Goal: Information Seeking & Learning: Learn about a topic

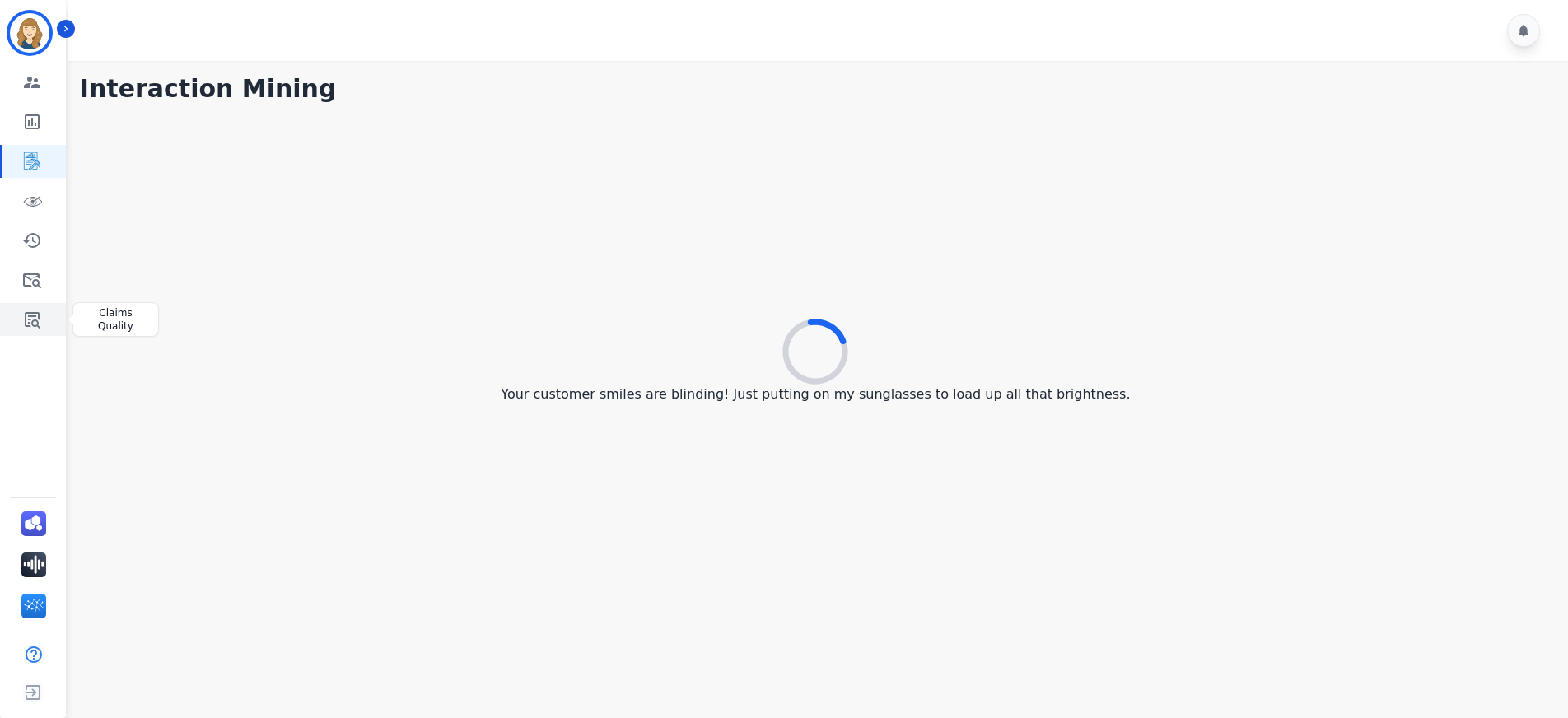
click at [30, 324] on icon "Sidebar" at bounding box center [32, 319] width 20 height 20
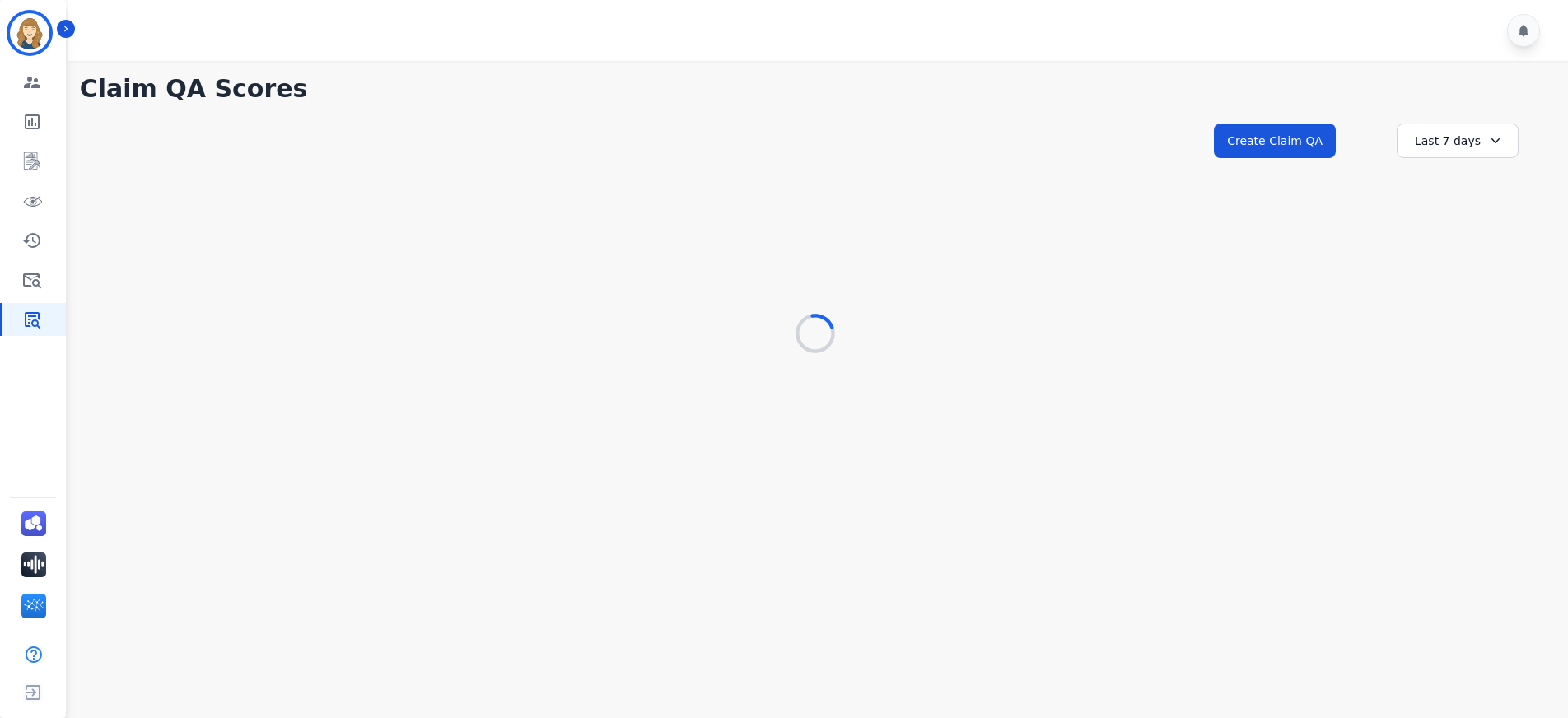
click at [1493, 145] on icon at bounding box center [1496, 141] width 17 height 17
click at [1463, 306] on li "Last 90 days" at bounding box center [1469, 301] width 83 height 17
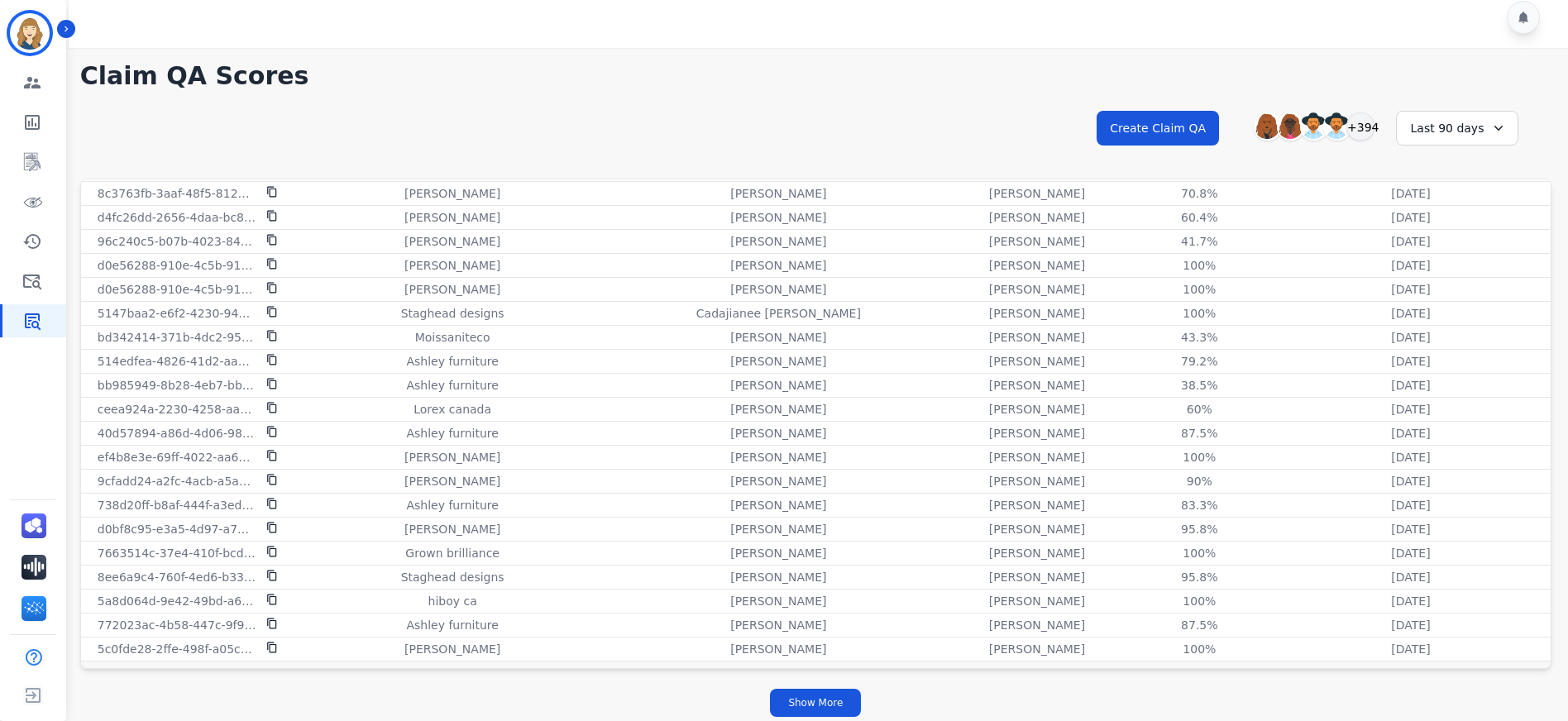
scroll to position [19, 0]
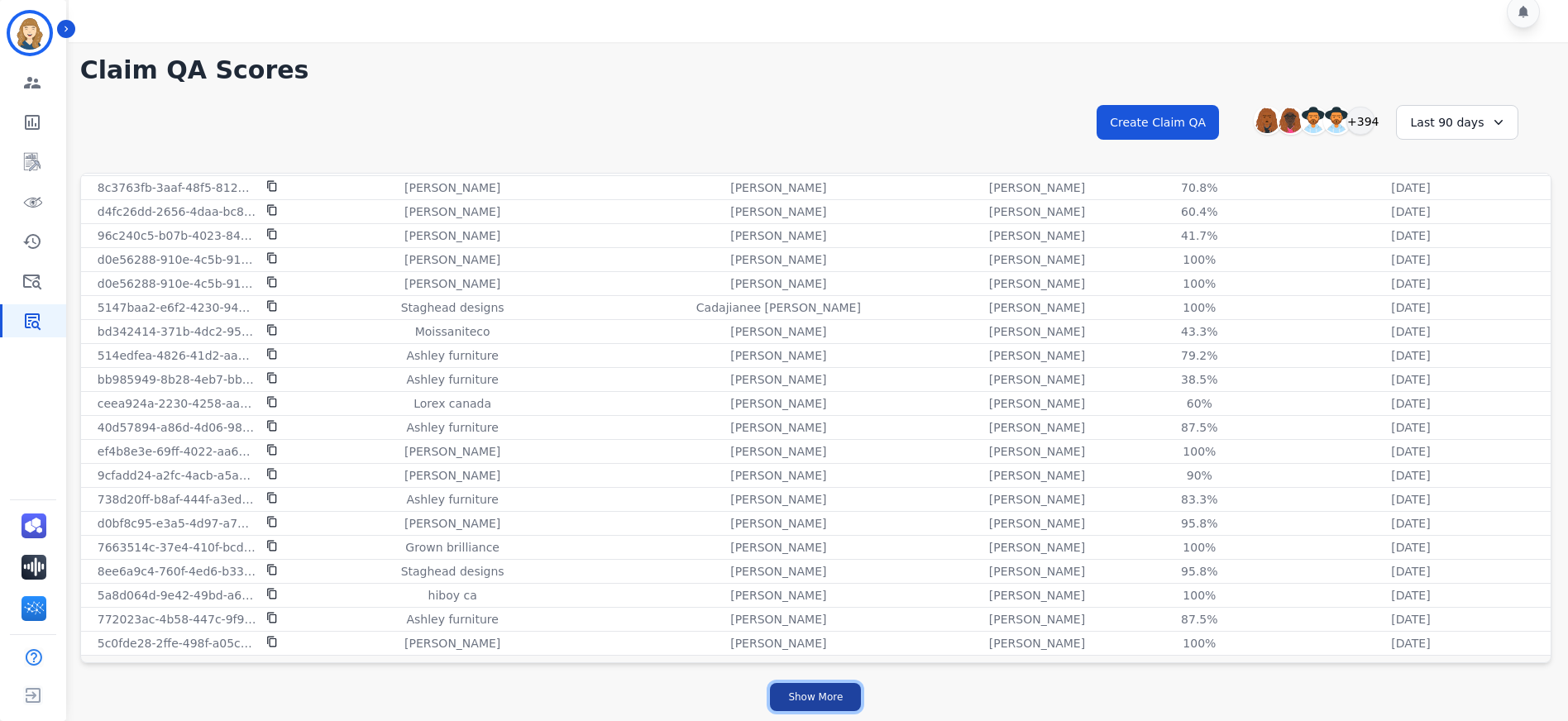
click at [827, 697] on button "Show More" at bounding box center [815, 697] width 91 height 28
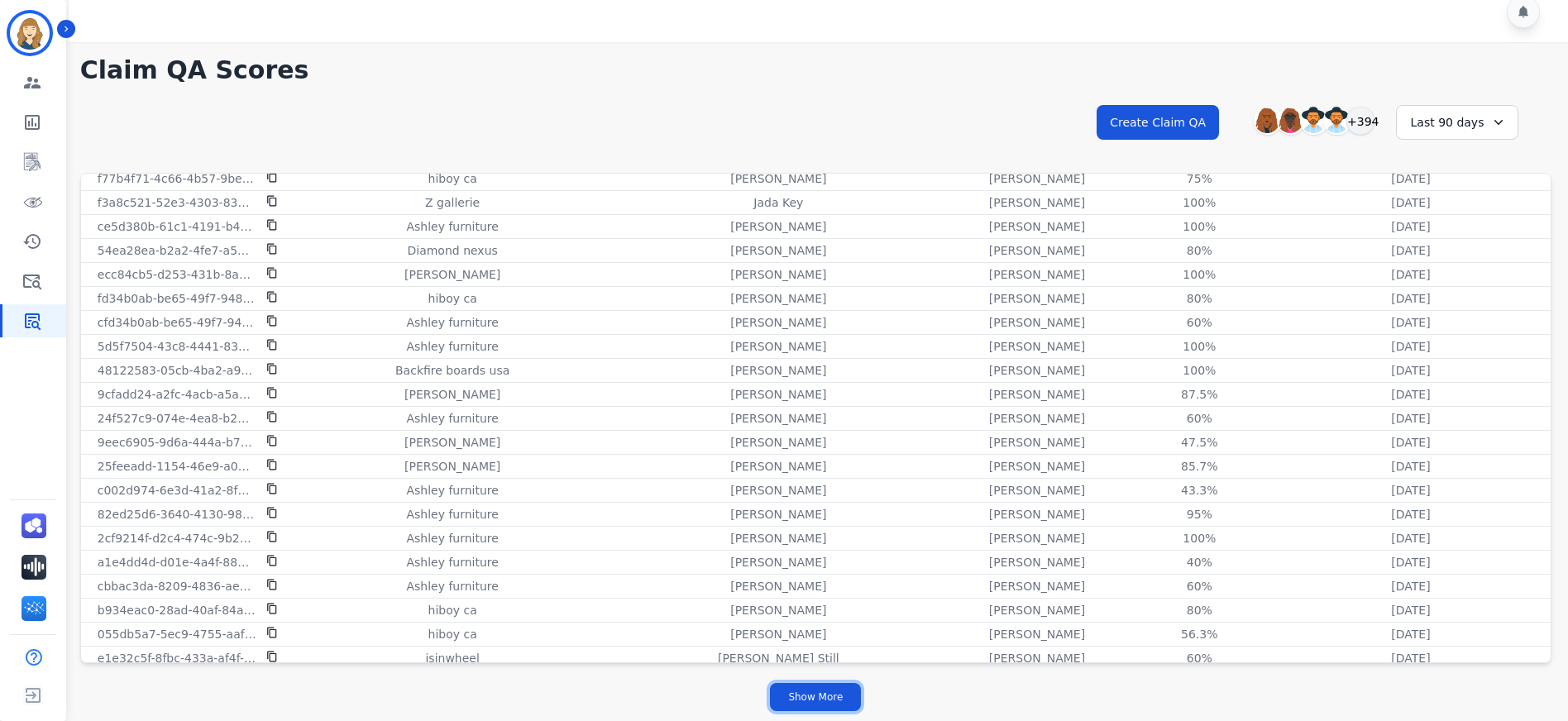
scroll to position [4334, 0]
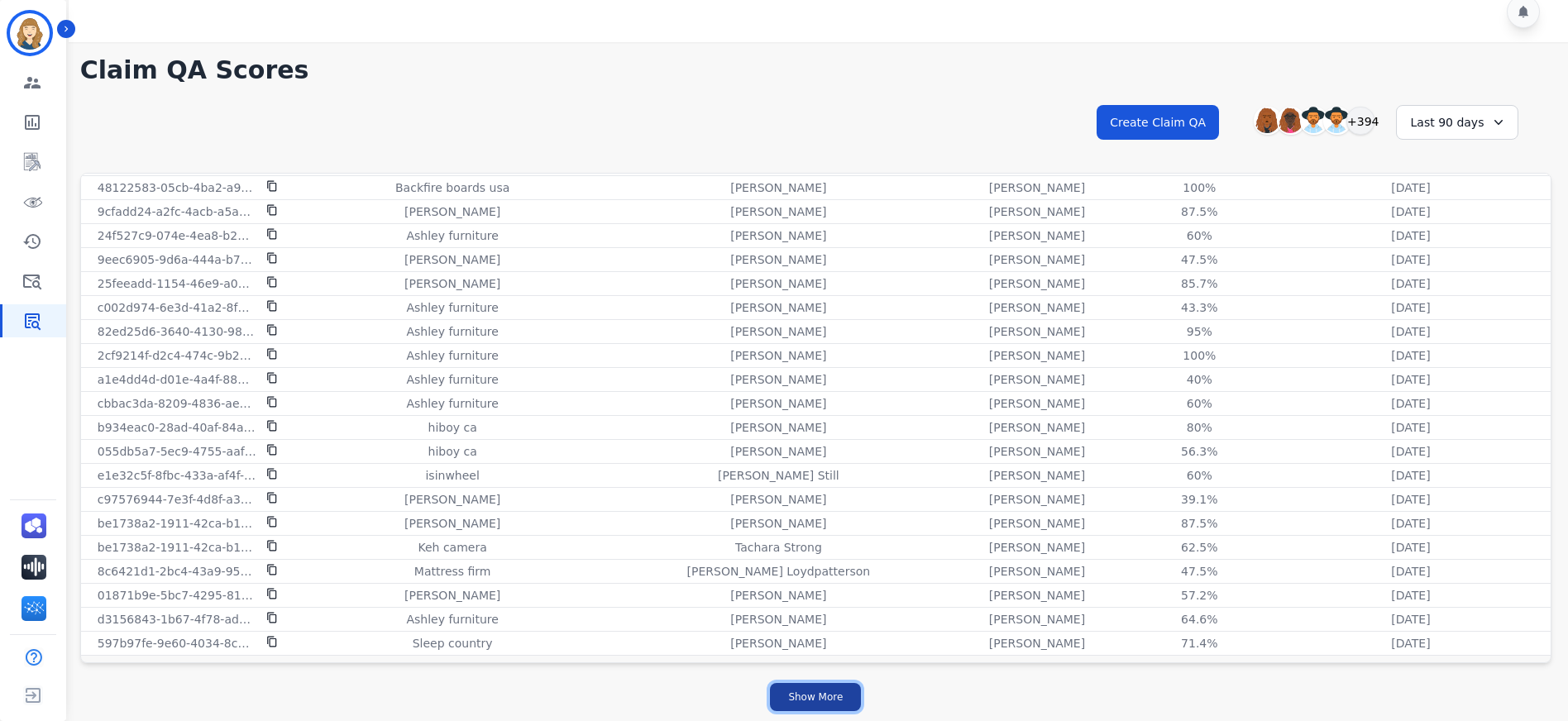
click at [839, 695] on button "Show More" at bounding box center [815, 697] width 91 height 28
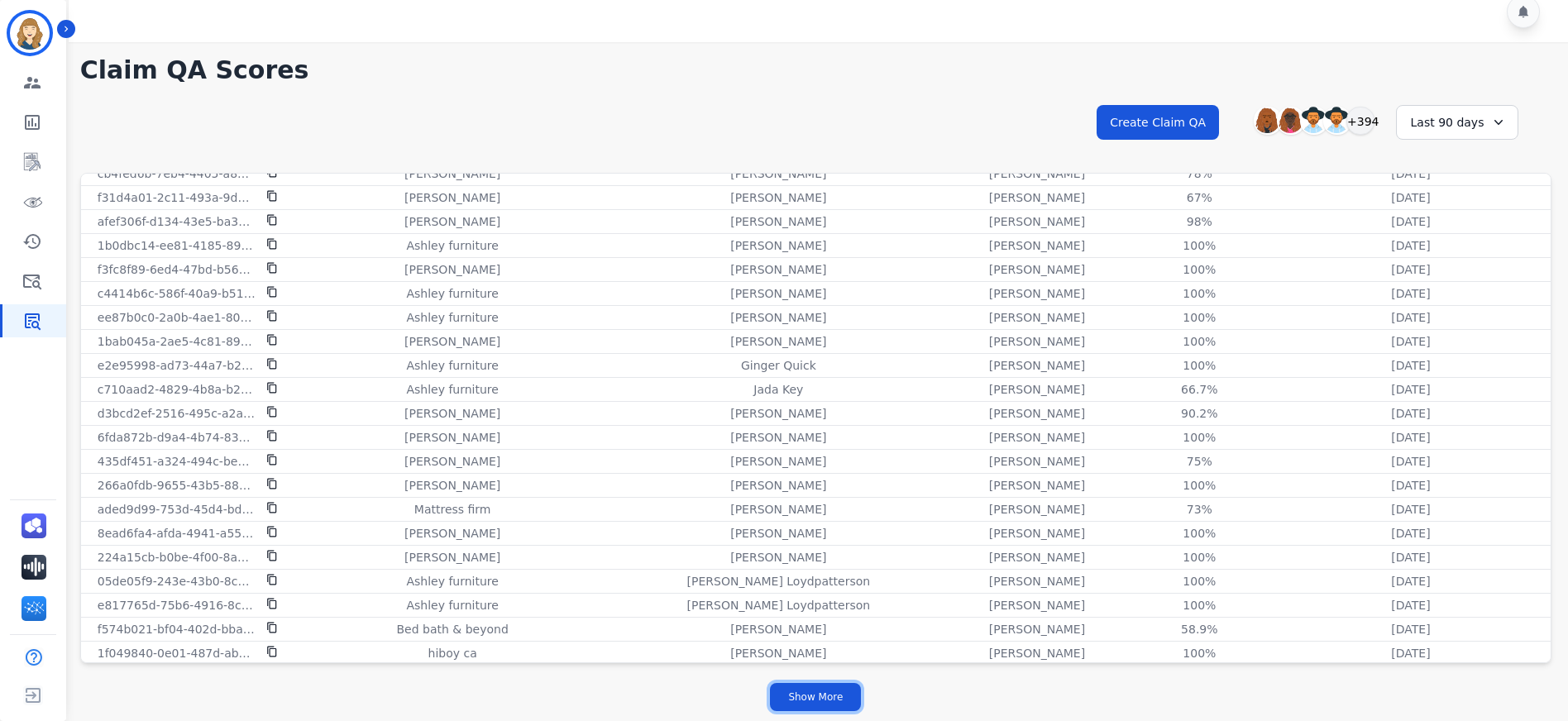
scroll to position [6733, 0]
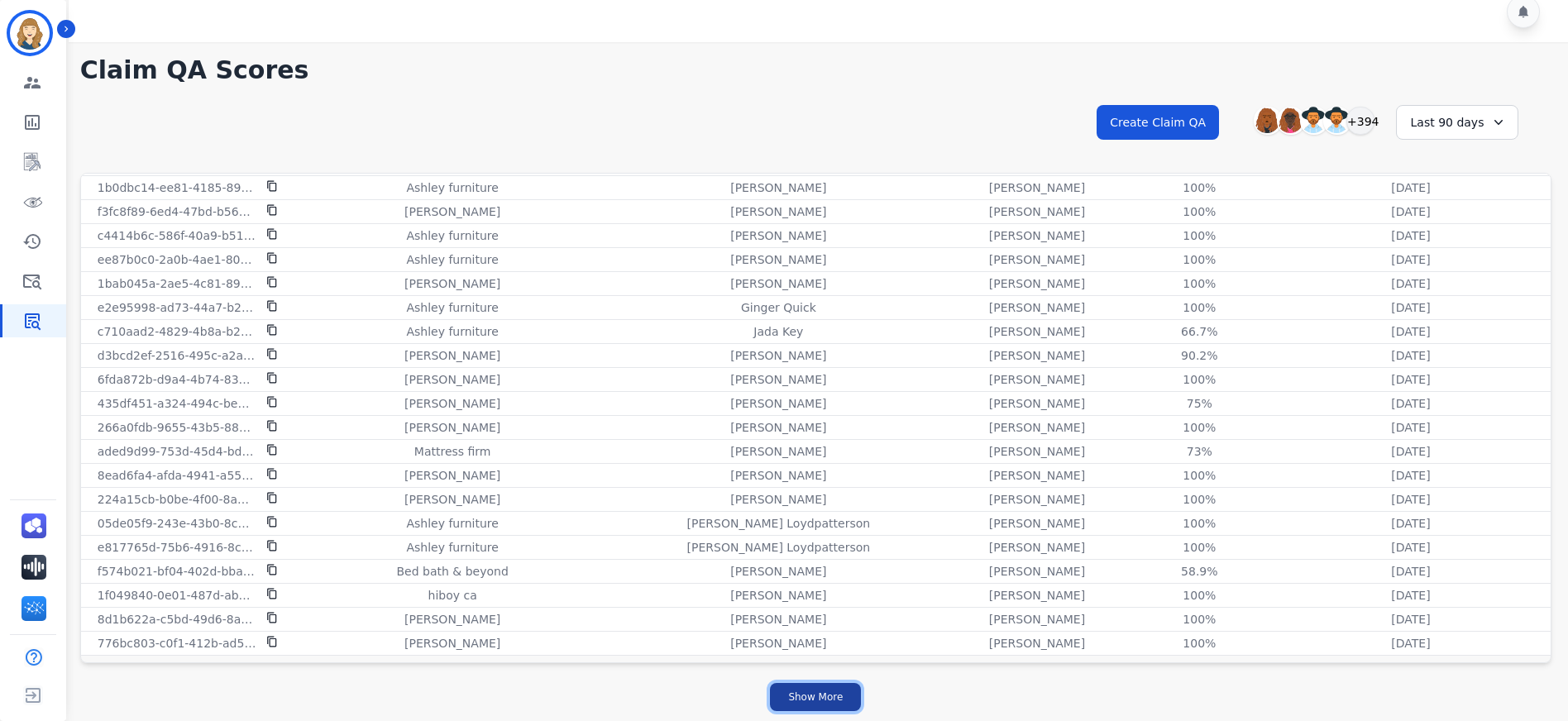
click at [800, 696] on button "Show More" at bounding box center [815, 697] width 91 height 28
click at [830, 699] on button "Show More" at bounding box center [815, 697] width 91 height 28
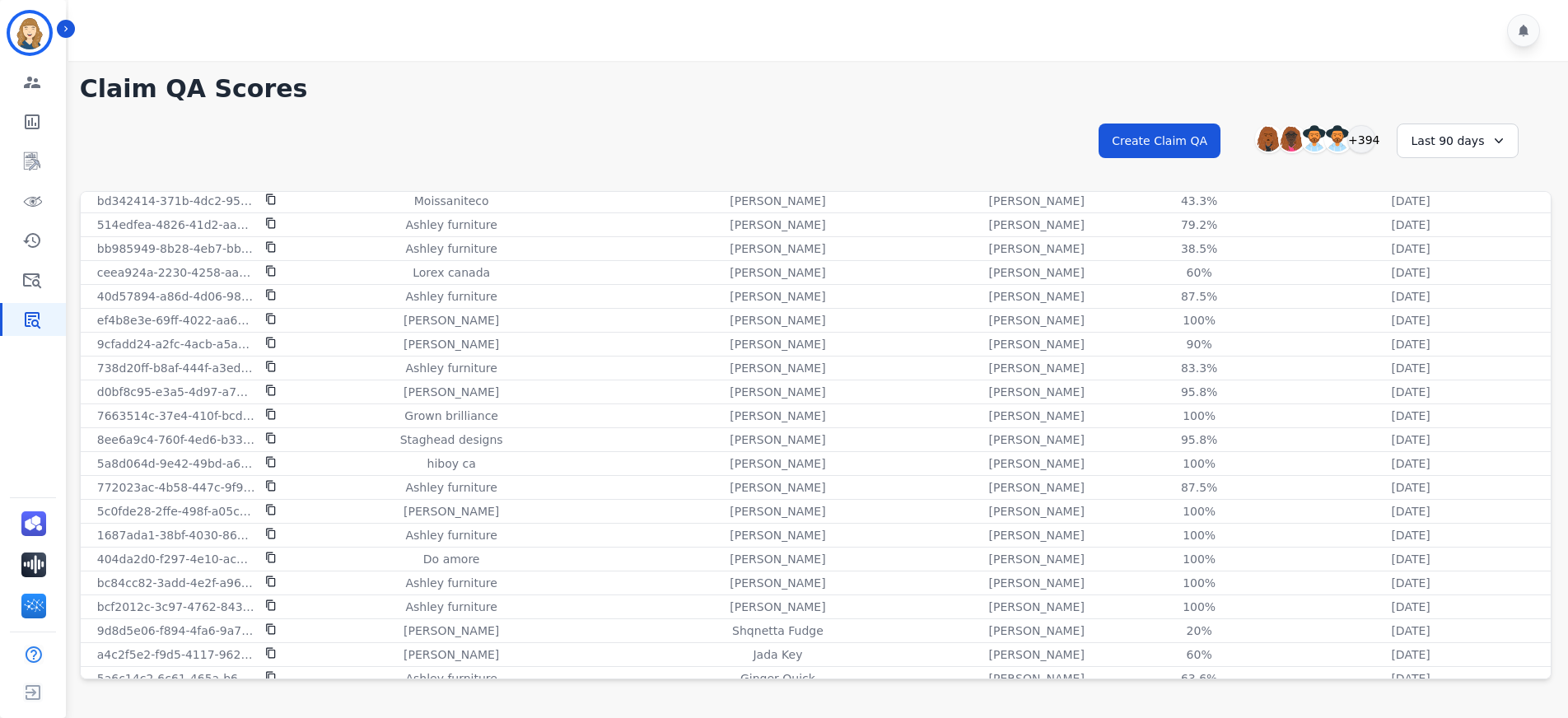
scroll to position [1915, 0]
click at [1490, 148] on icon at bounding box center [1499, 141] width 17 height 17
click at [1489, 239] on li "Last 7 days" at bounding box center [1469, 241] width 83 height 17
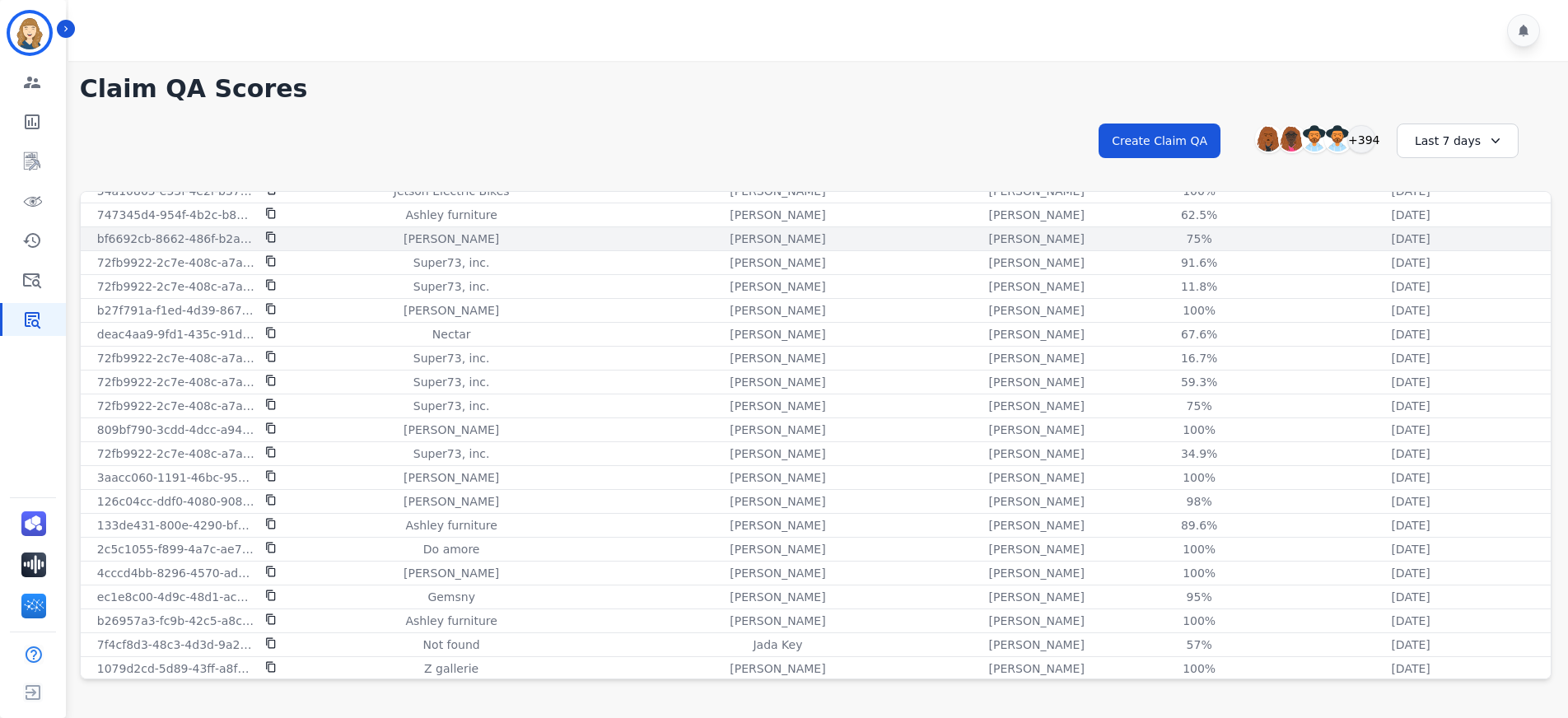
scroll to position [0, 0]
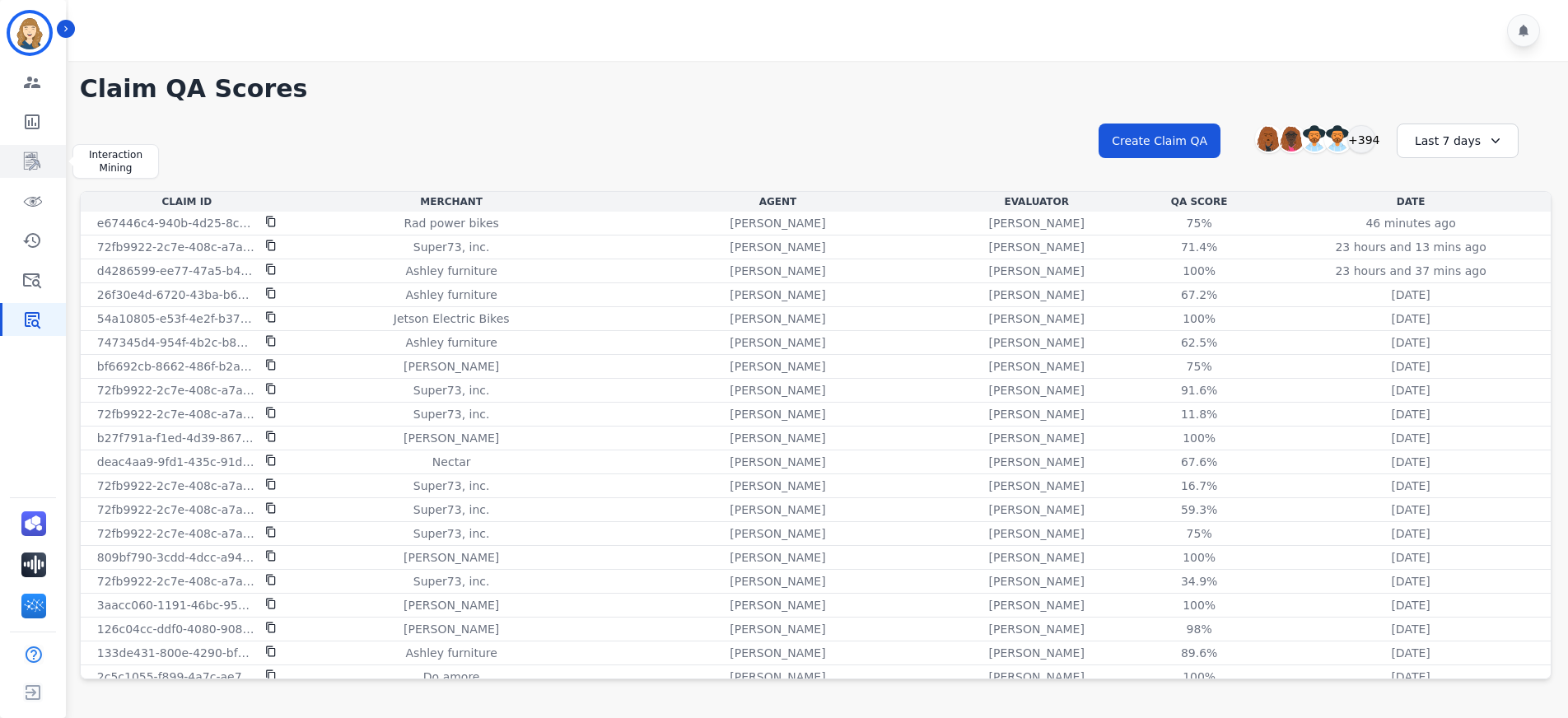
click at [32, 162] on icon "Sidebar" at bounding box center [32, 160] width 17 height 18
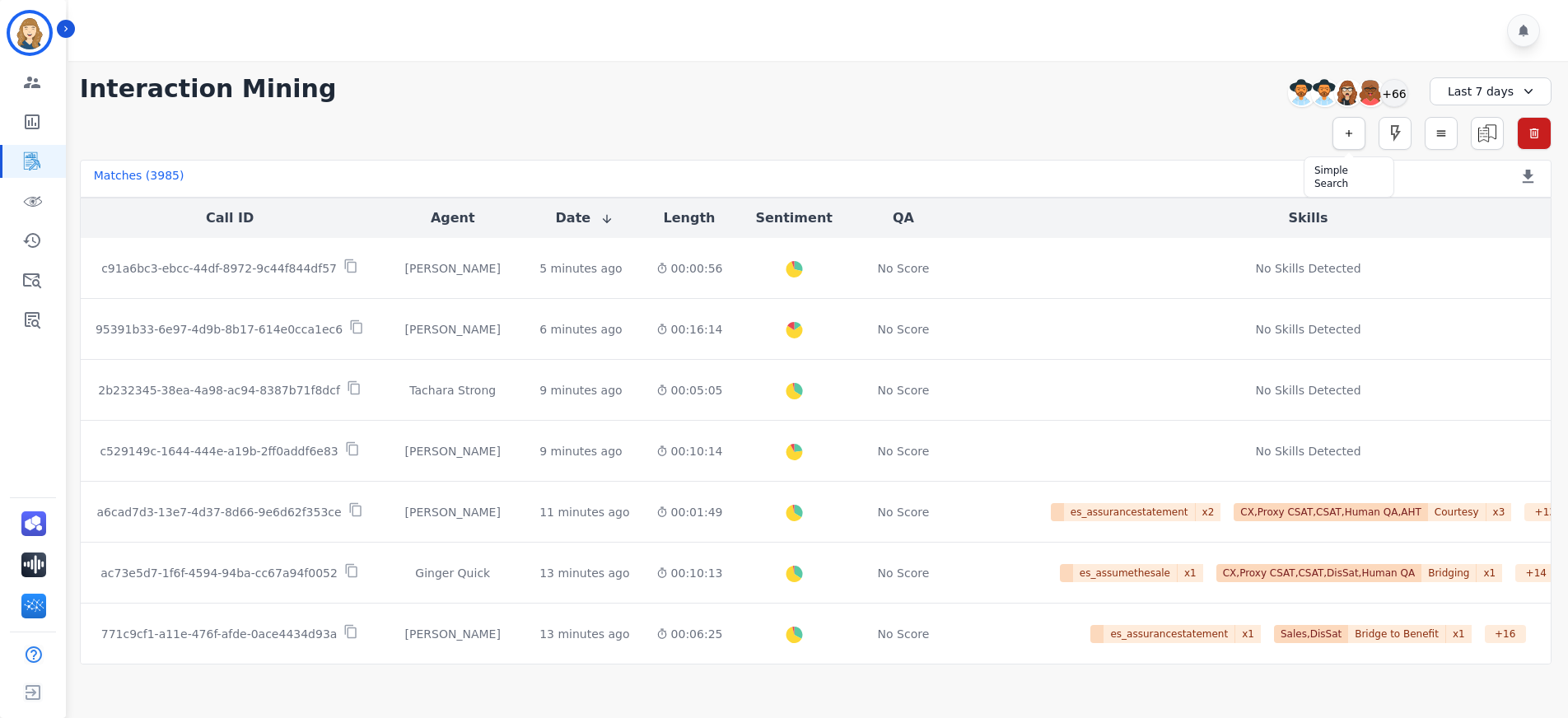
click at [1353, 135] on icon "button" at bounding box center [1348, 133] width 11 height 11
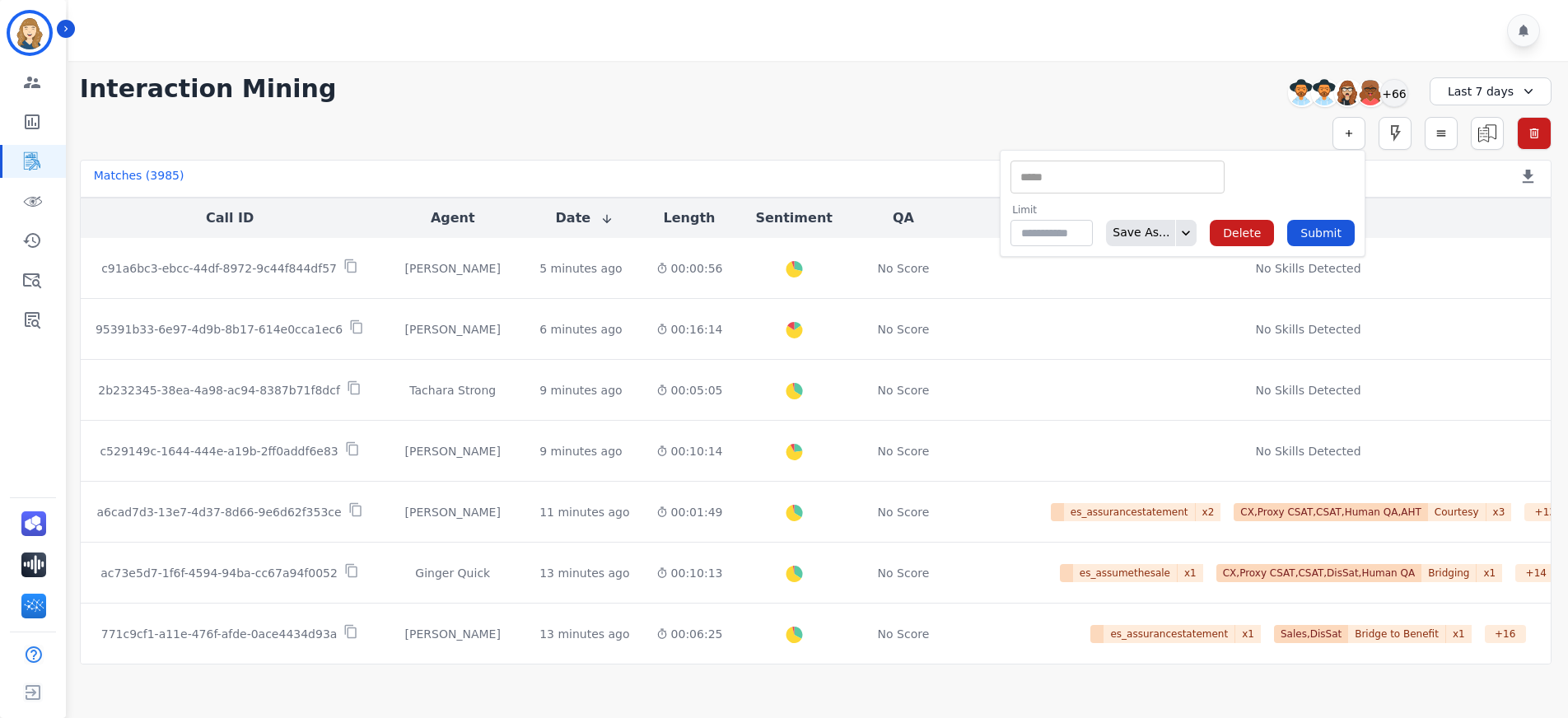
click at [1063, 176] on input "selected options" at bounding box center [1117, 177] width 206 height 17
type input "**"
click at [1106, 230] on li "QA Scores" at bounding box center [1118, 228] width 212 height 23
type input "**********"
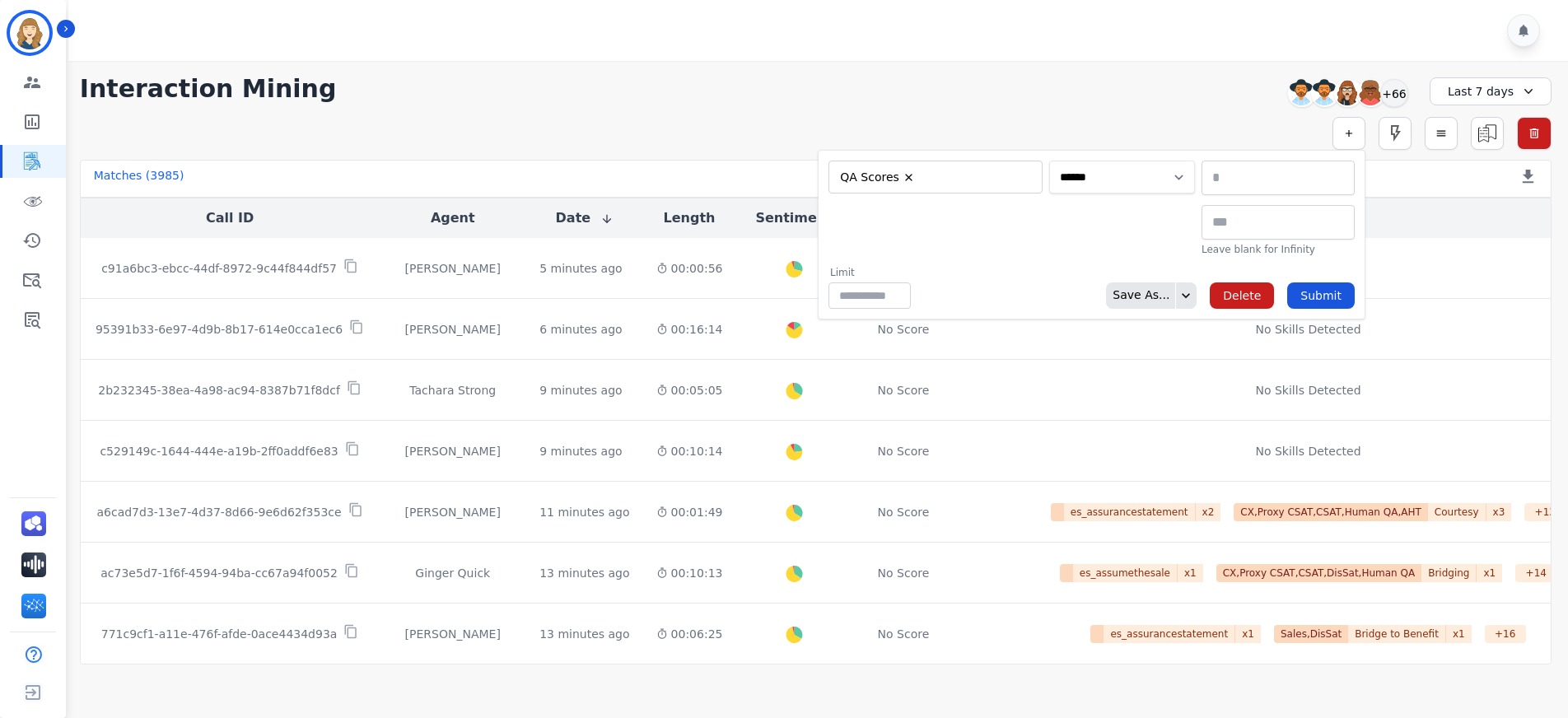
click at [1115, 178] on select "**********" at bounding box center [1121, 176] width 145 height 33
select select "******"
click at [1195, 160] on select "**********" at bounding box center [1121, 176] width 145 height 33
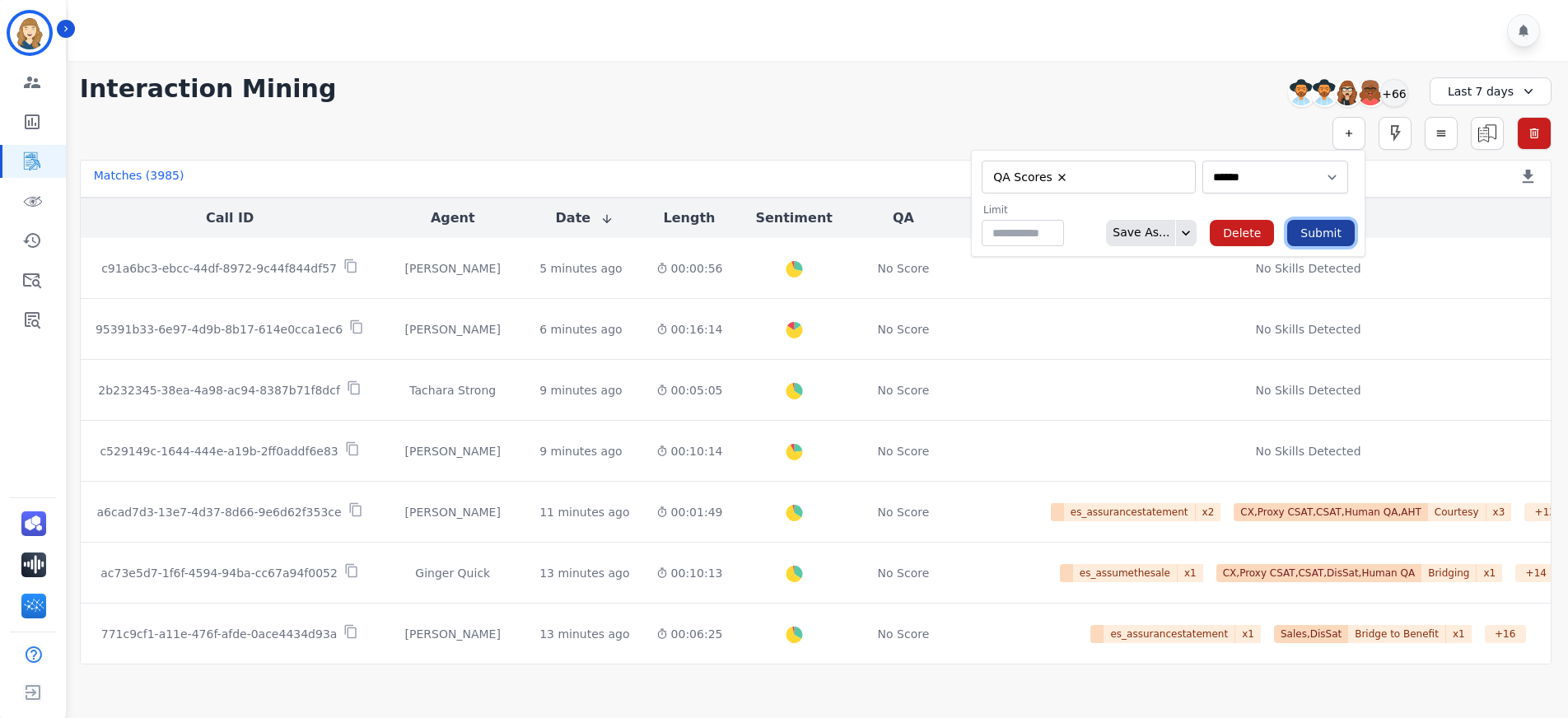
click at [1334, 238] on button "Submit" at bounding box center [1321, 233] width 68 height 26
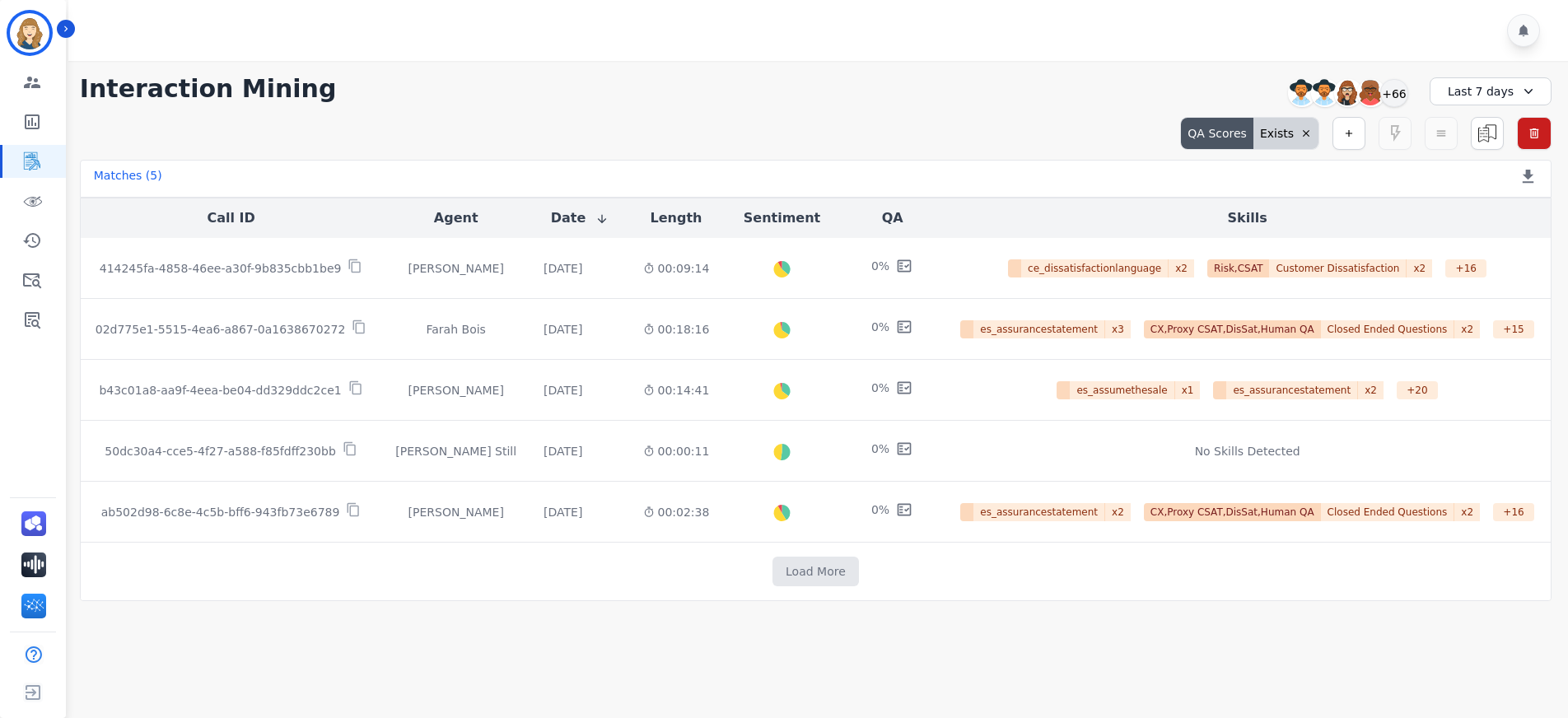
click at [1497, 92] on div "Last 7 days" at bounding box center [1490, 91] width 122 height 28
click at [1504, 212] on li "Last 14 days" at bounding box center [1501, 208] width 83 height 17
click at [1510, 98] on div "Last 14 days" at bounding box center [1490, 91] width 122 height 28
click at [1514, 230] on li "Last 30 days" at bounding box center [1501, 228] width 83 height 17
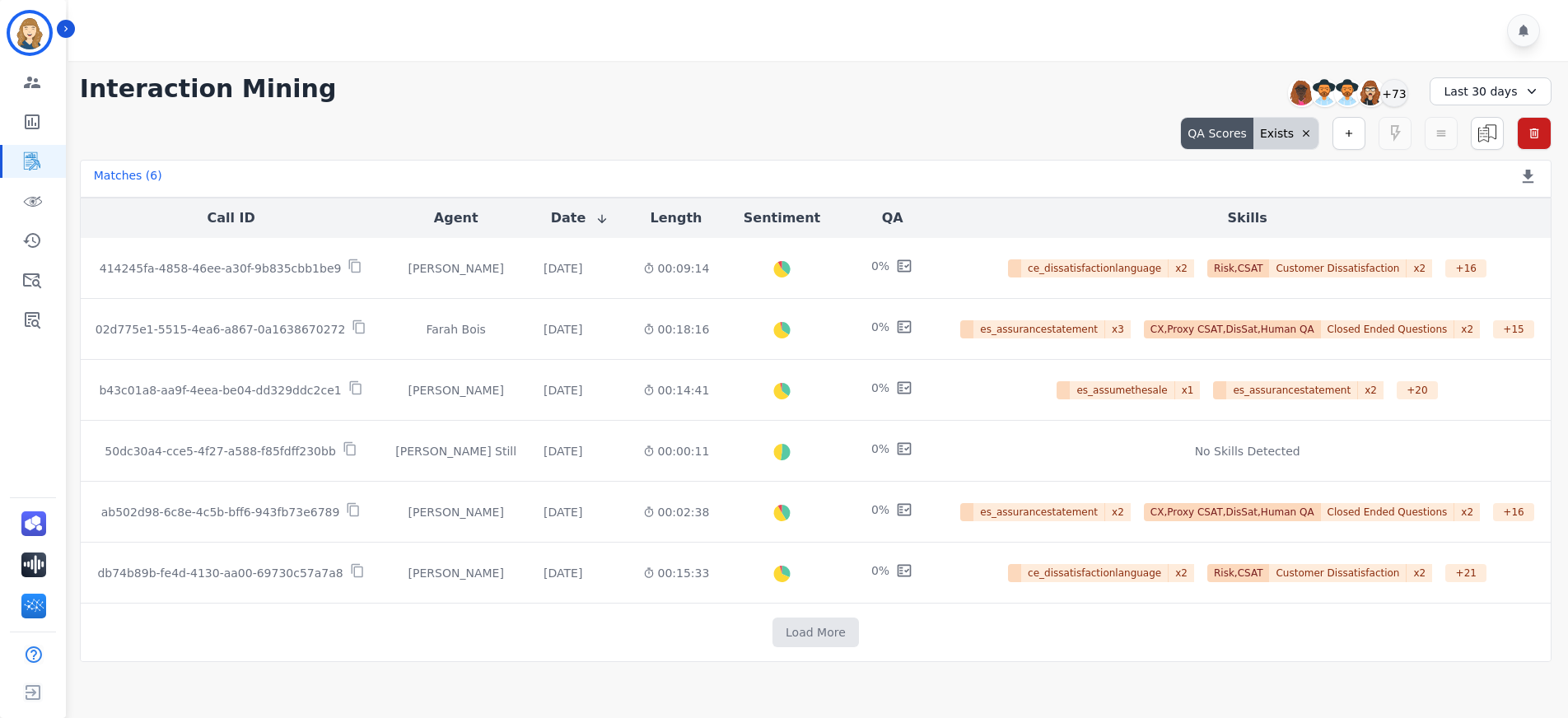
click at [1532, 96] on icon at bounding box center [1531, 92] width 17 height 17
click at [1495, 246] on li "Last 90 days" at bounding box center [1501, 248] width 83 height 17
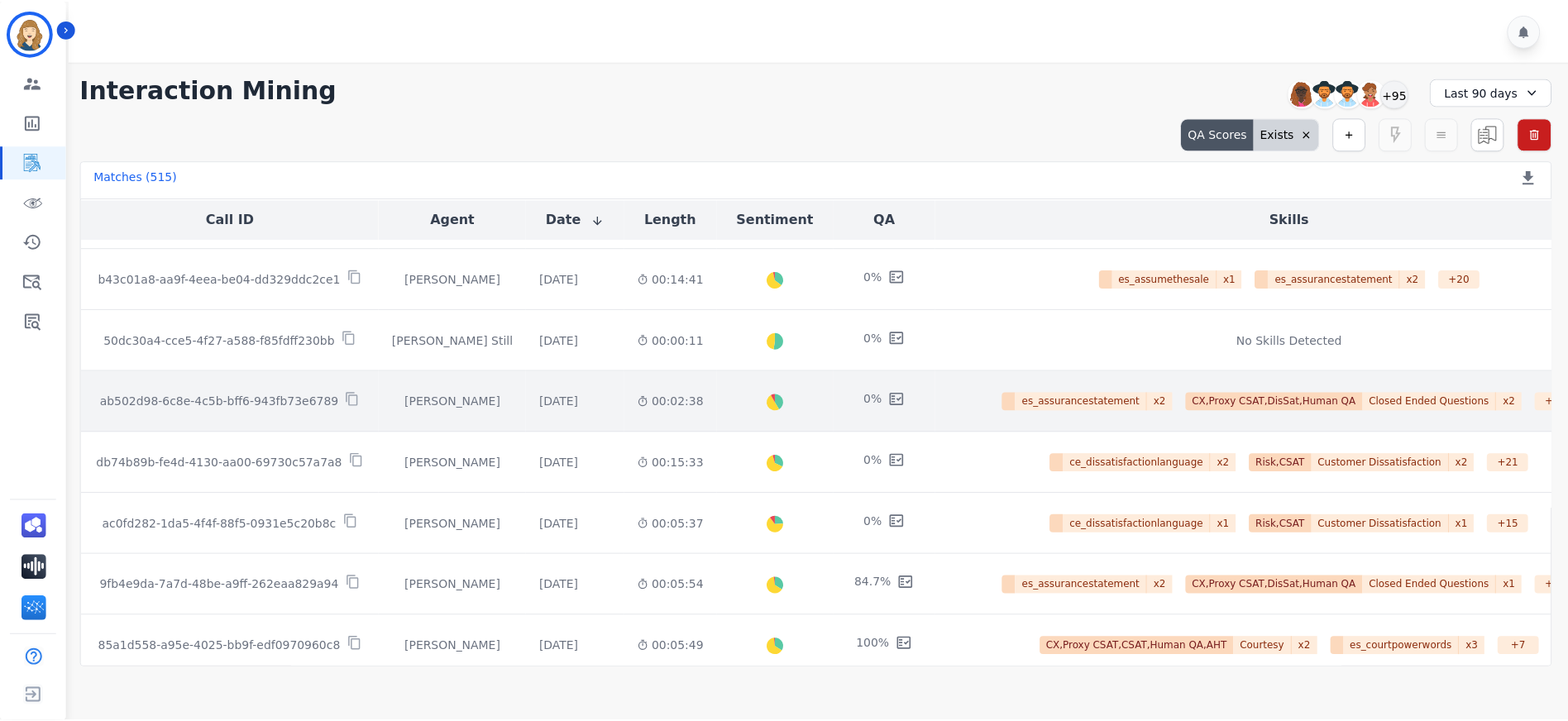
scroll to position [191, 0]
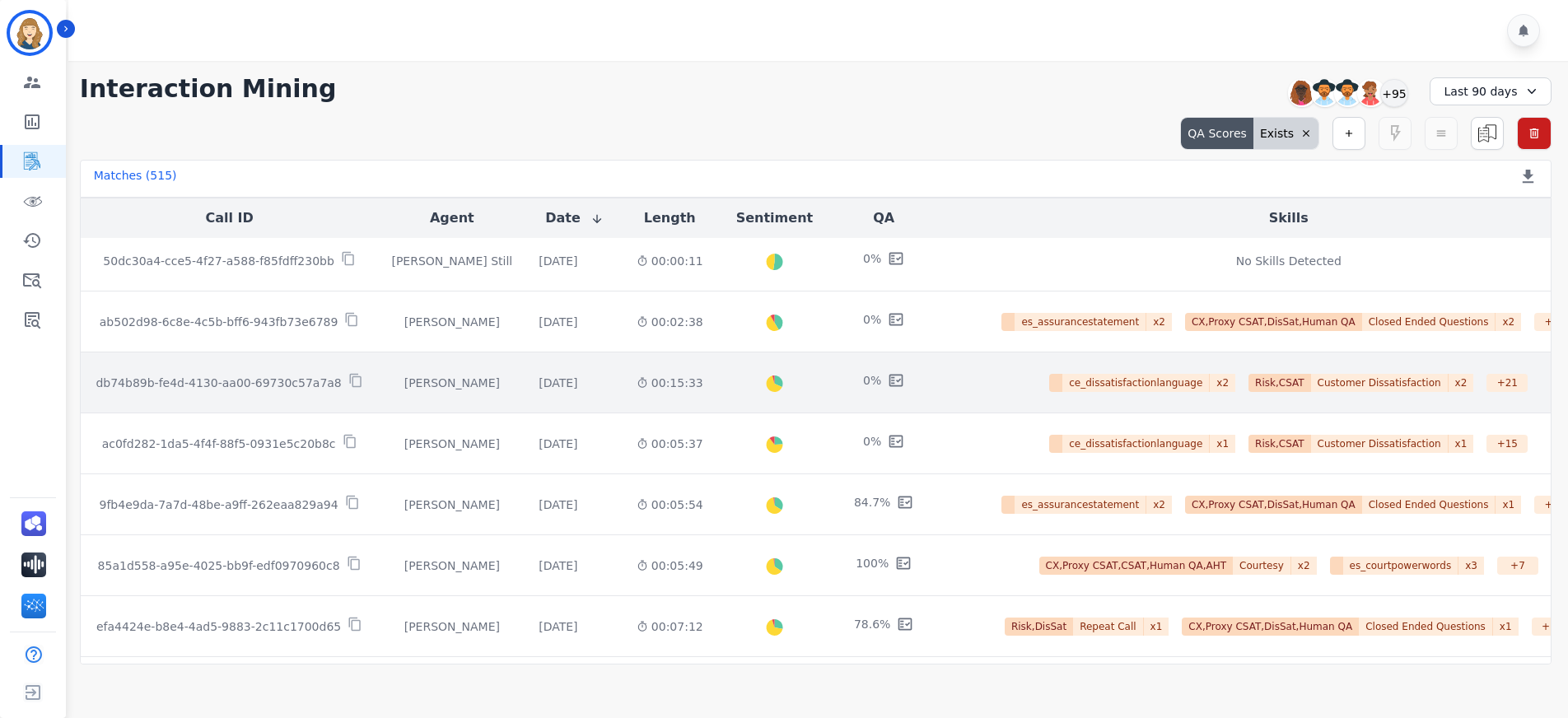
click at [703, 388] on div "00:15:33" at bounding box center [669, 383] width 67 height 17
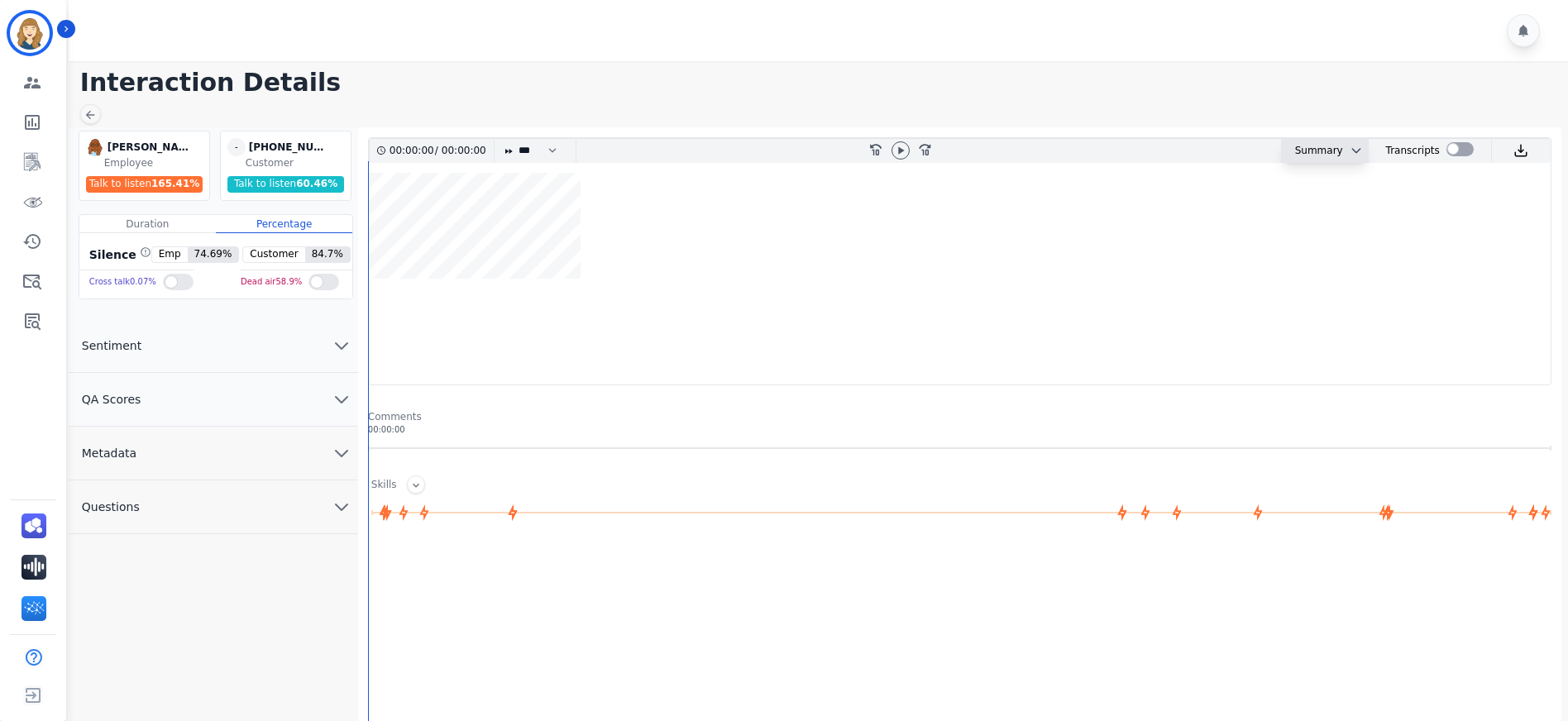
click at [1359, 154] on div "Summary AI Summary Secure Pad [PERSON_NAME] is frustrated because she didn't ke…" at bounding box center [1324, 150] width 87 height 24
click at [1343, 154] on button at bounding box center [1352, 151] width 20 height 13
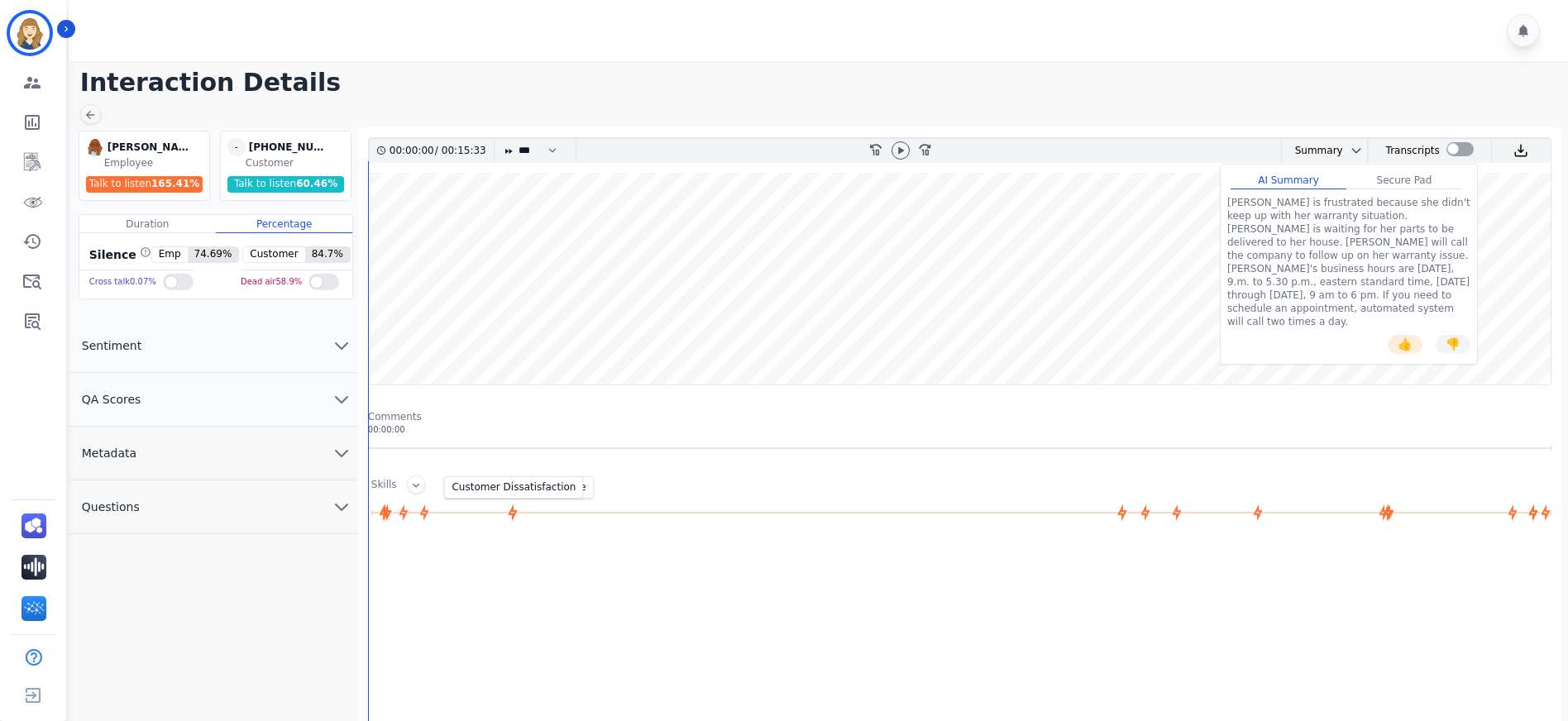
click at [510, 516] on icon at bounding box center [512, 512] width 18 height 18
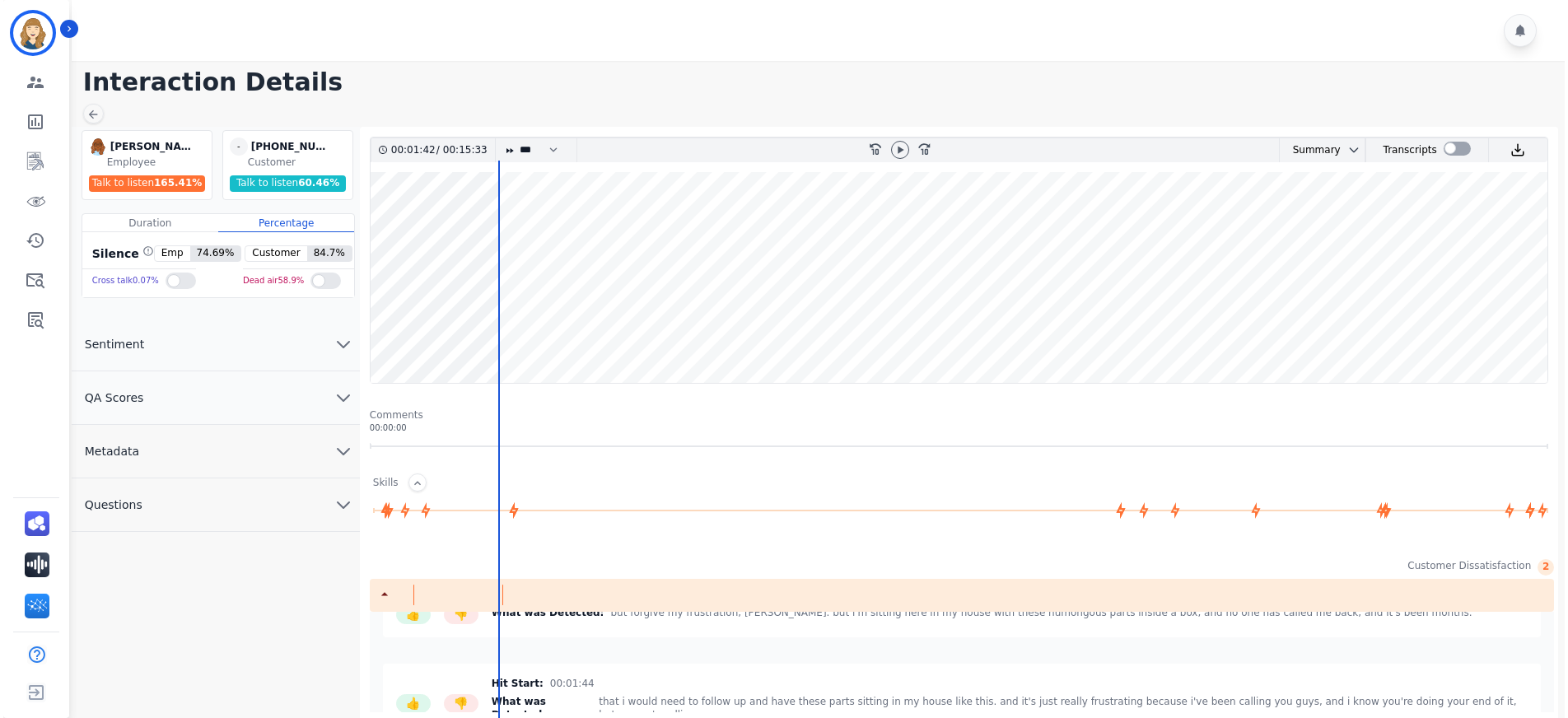
scroll to position [50, 0]
click at [30, 319] on icon "Sidebar" at bounding box center [32, 321] width 16 height 17
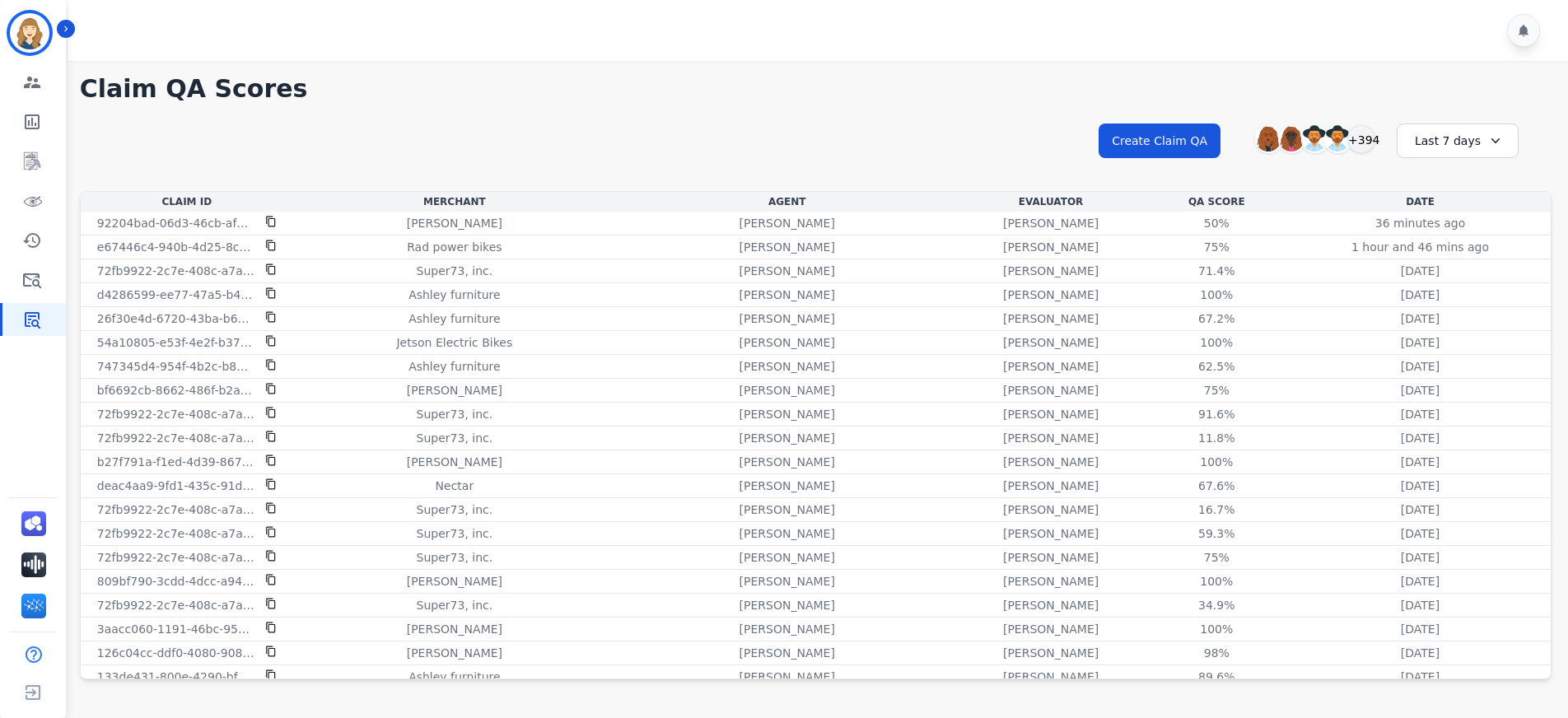
click at [449, 131] on div "**********" at bounding box center [815, 155] width 1471 height 70
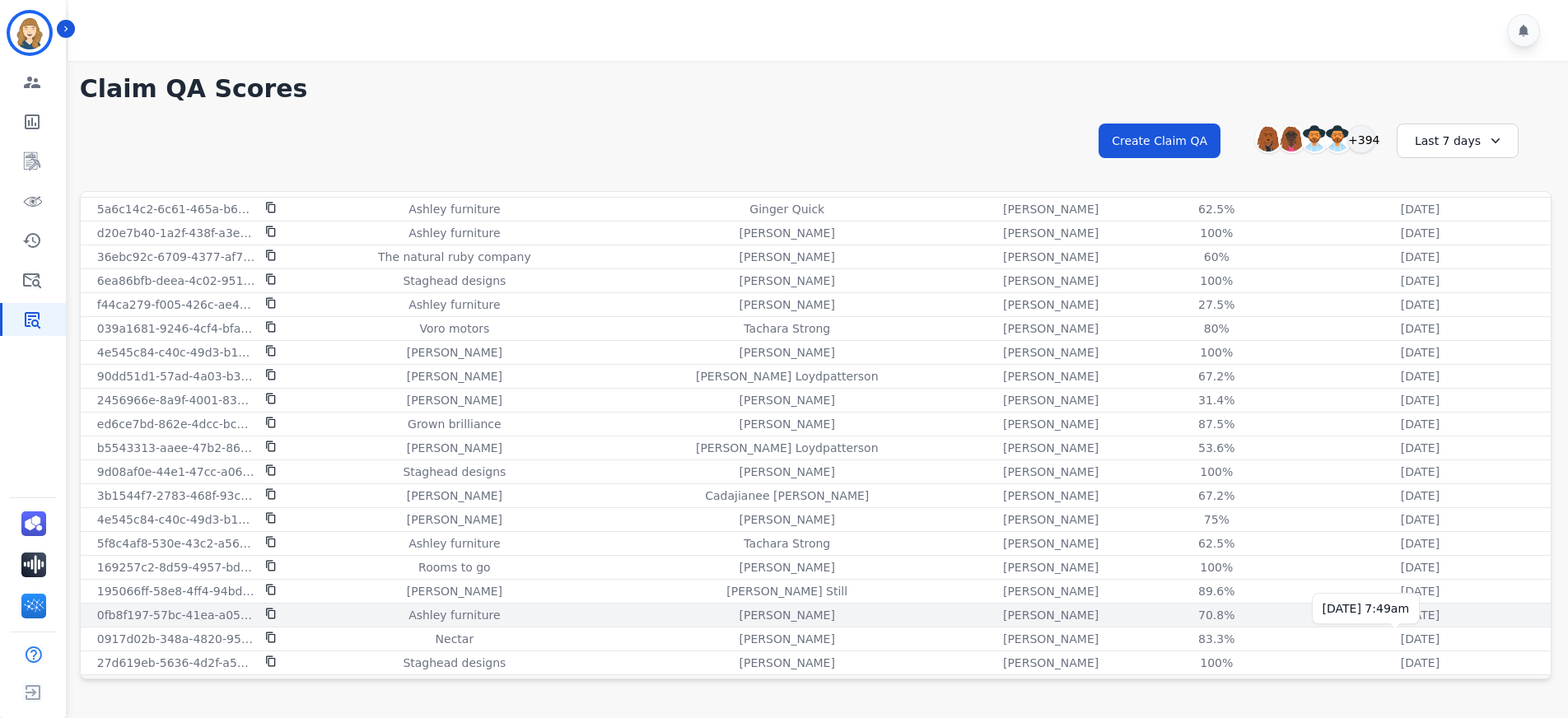
scroll to position [1020, 0]
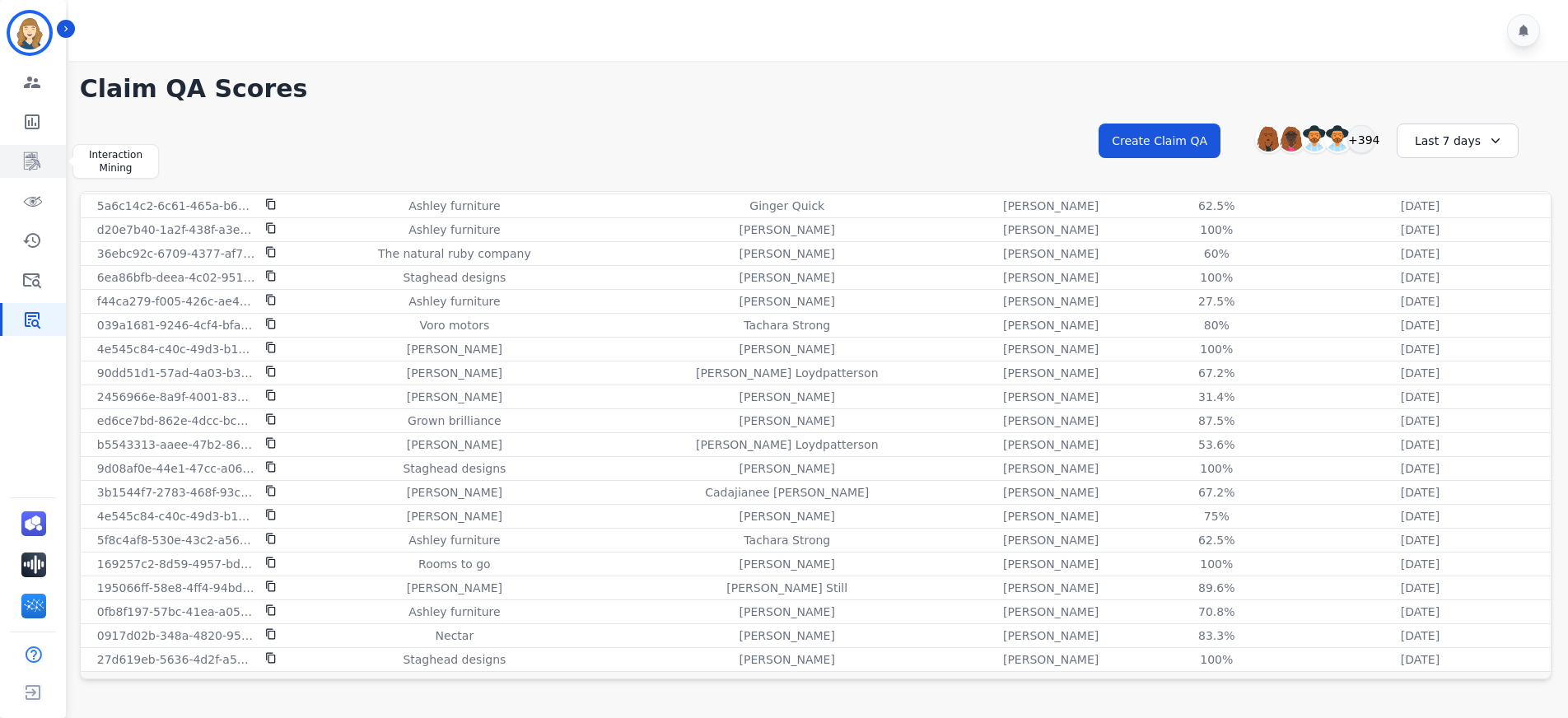
click at [33, 154] on icon "Sidebar" at bounding box center [32, 160] width 20 height 20
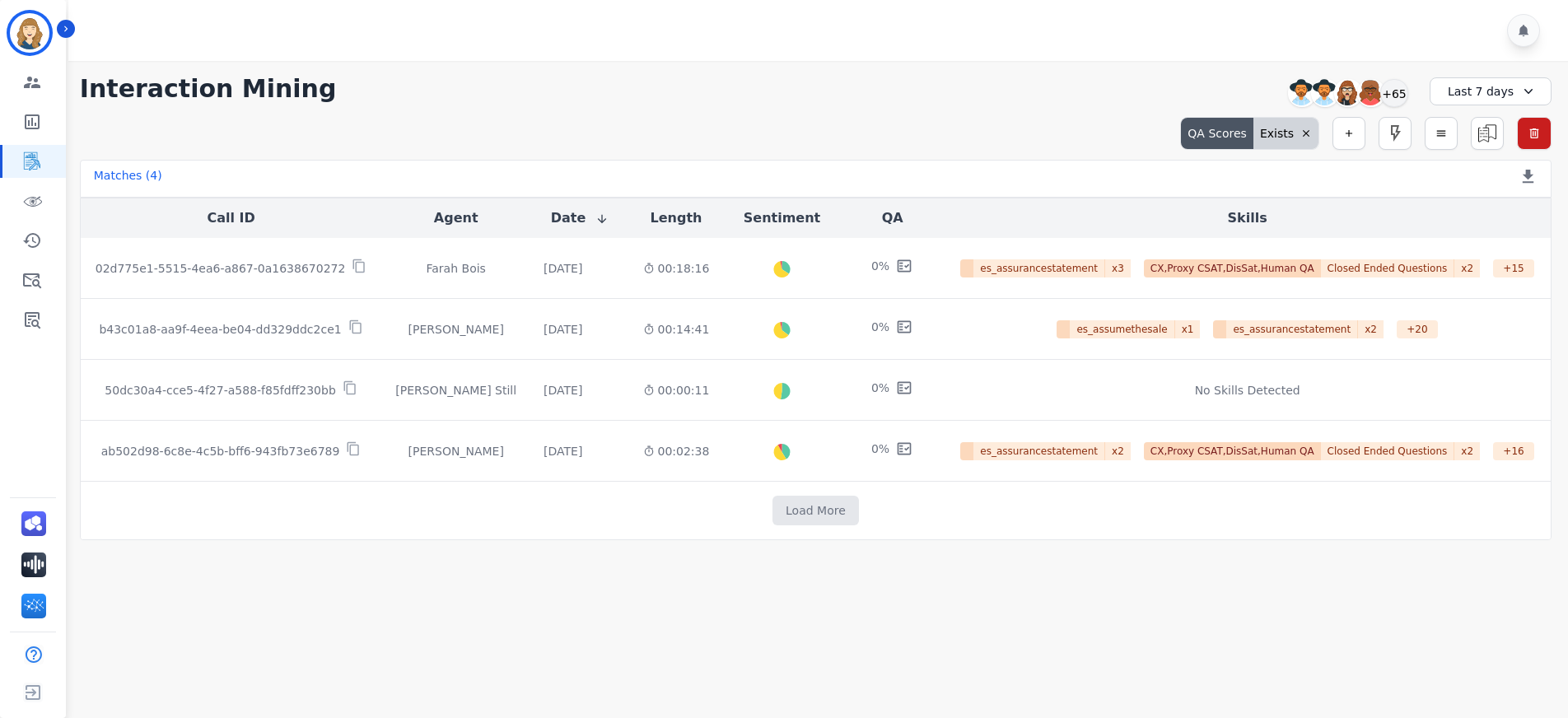
click at [1304, 138] on icon at bounding box center [1306, 133] width 11 height 11
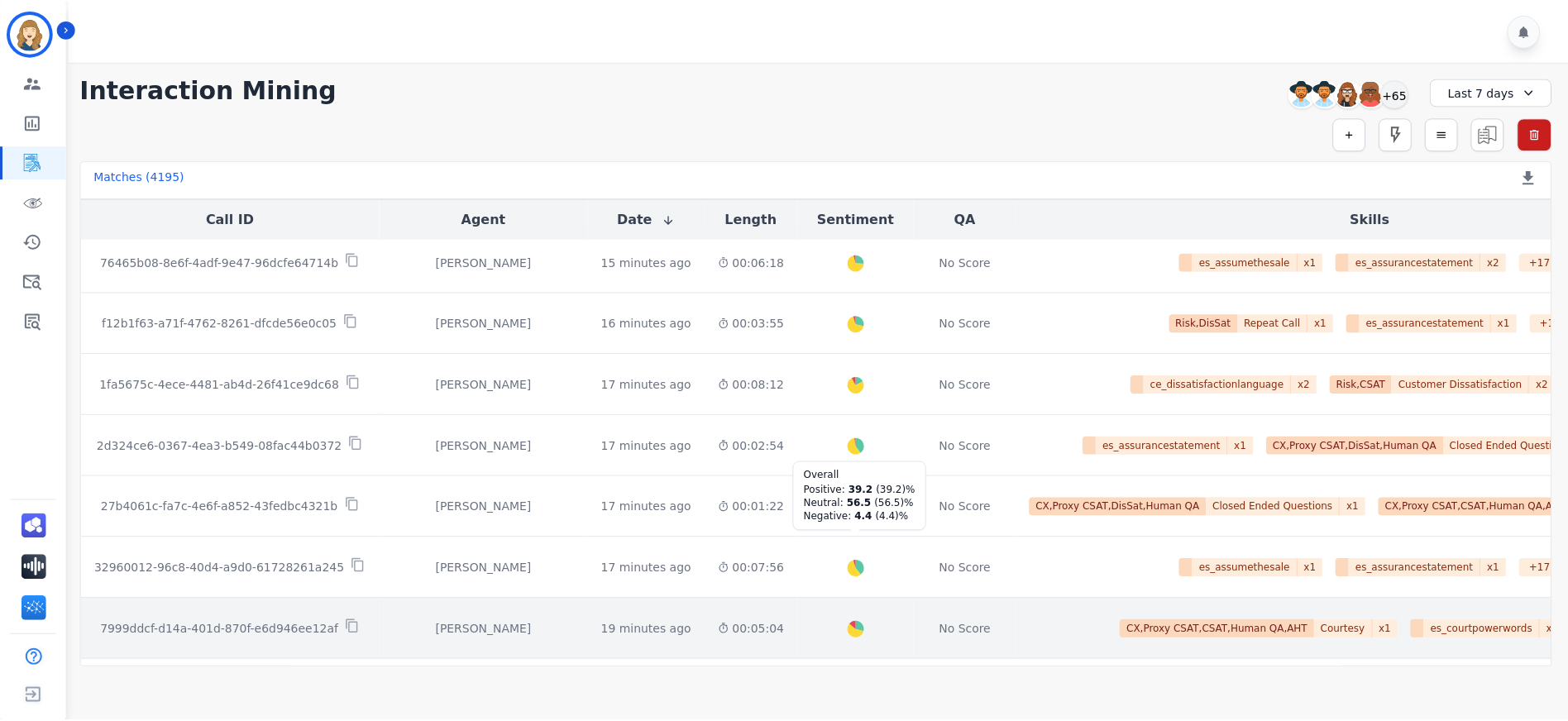
scroll to position [861, 0]
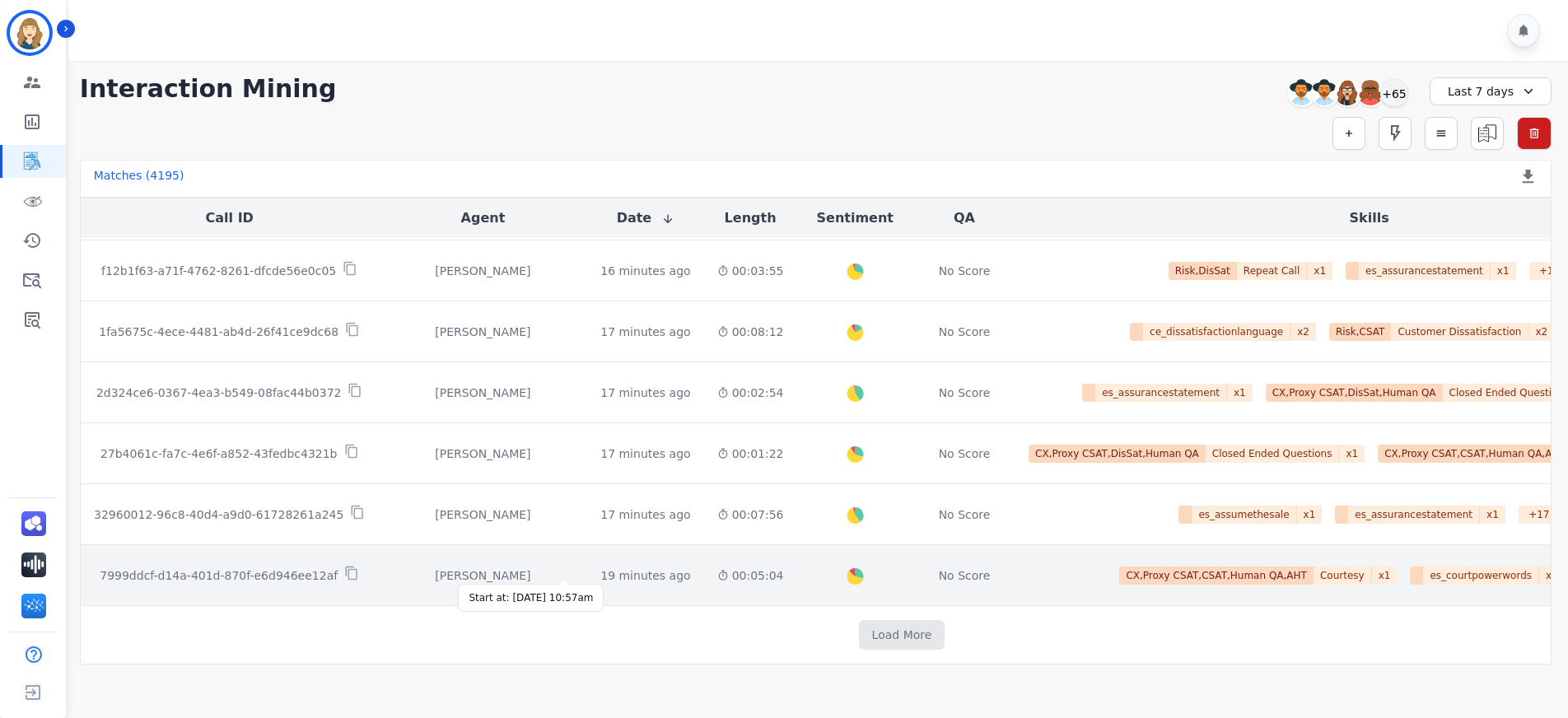
click at [601, 571] on div "19 minutes ago" at bounding box center [646, 576] width 90 height 17
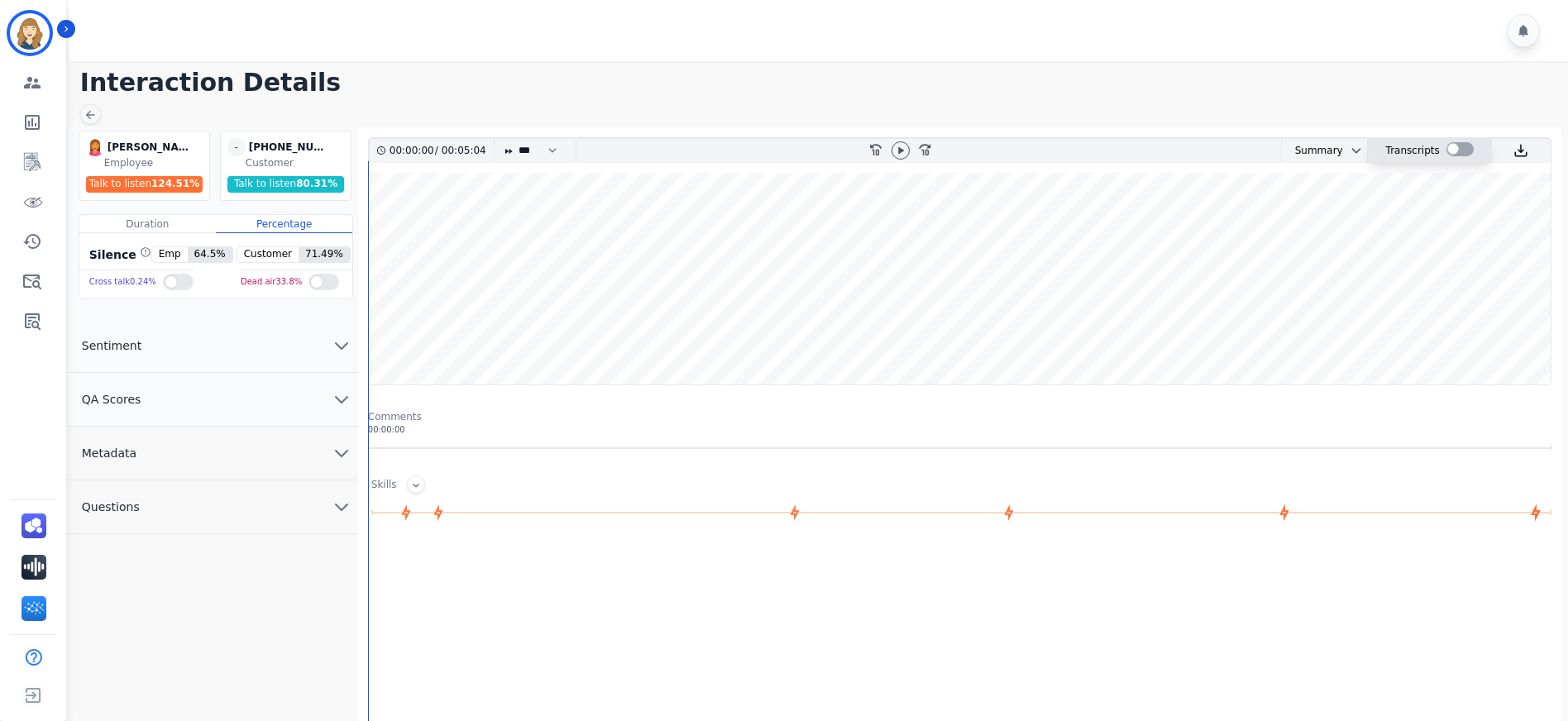
click at [1469, 154] on div at bounding box center [1460, 149] width 27 height 14
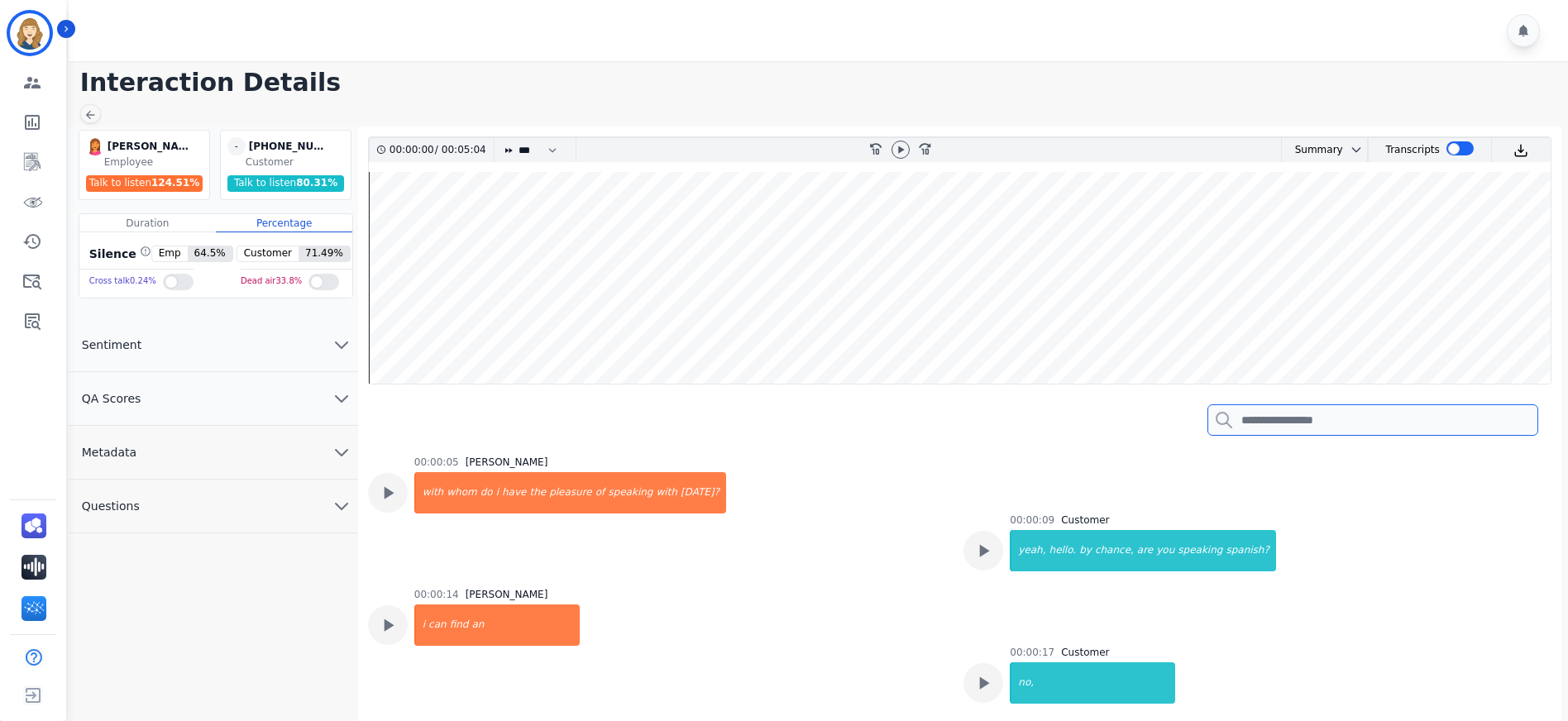
click at [1331, 426] on input "search" at bounding box center [1372, 419] width 331 height 31
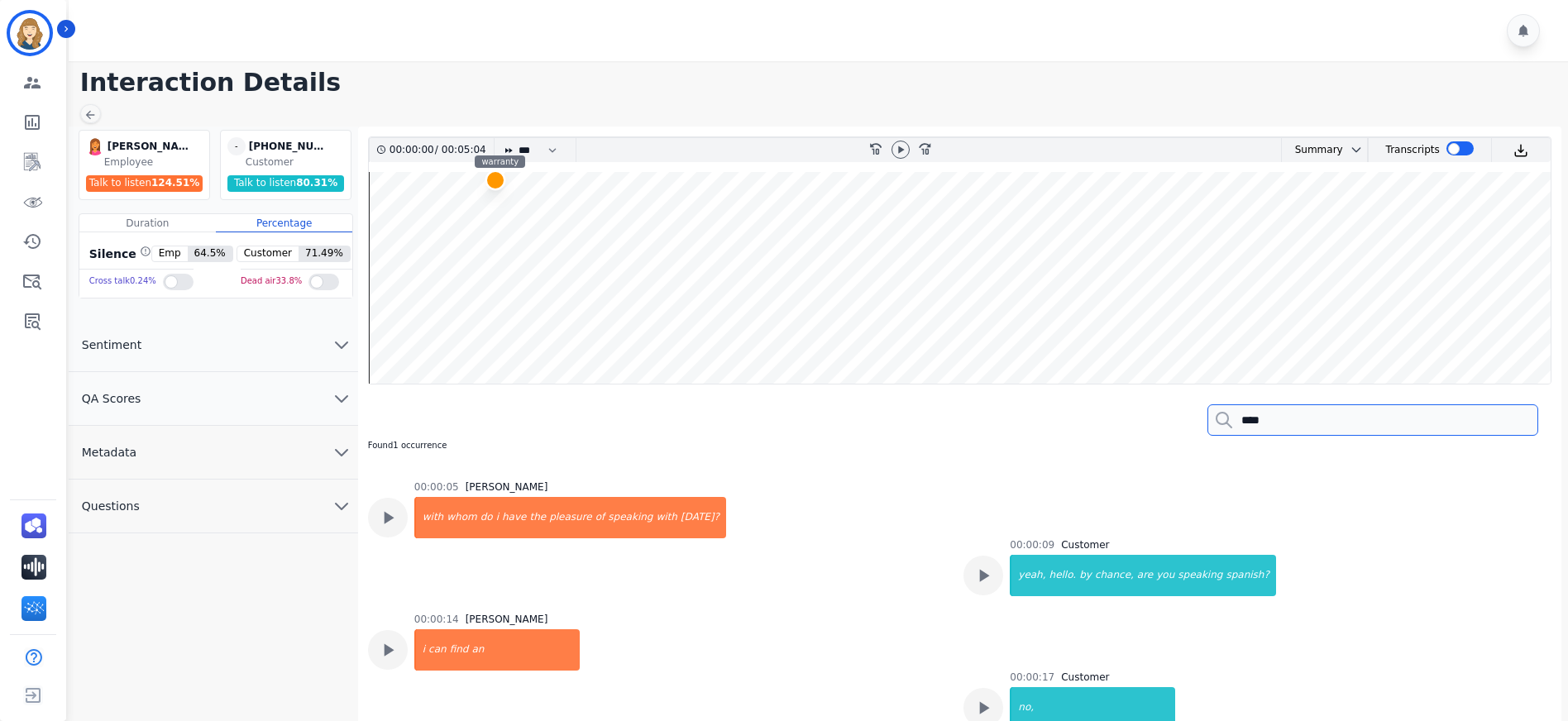
type input "****"
click at [498, 186] on div at bounding box center [495, 181] width 21 height 21
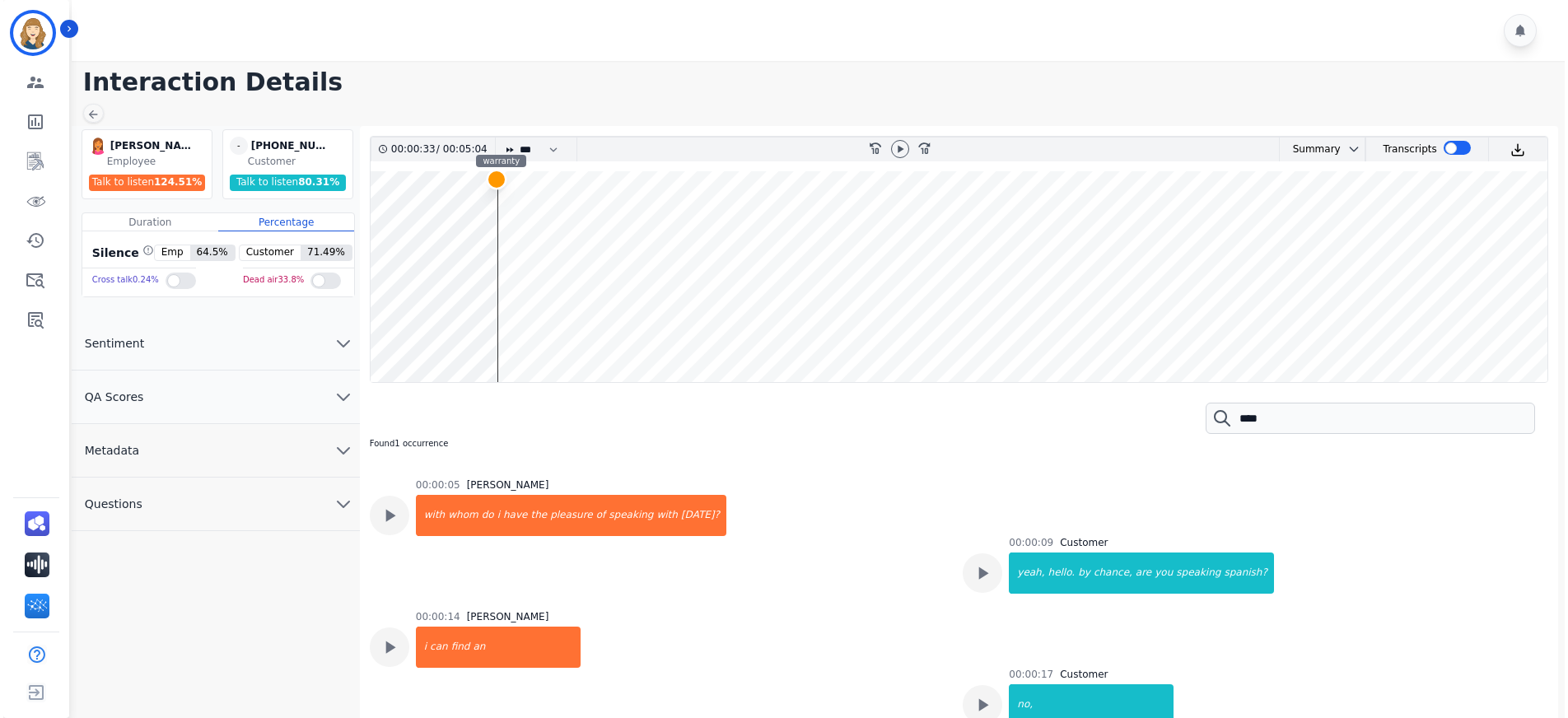
scroll to position [567, 0]
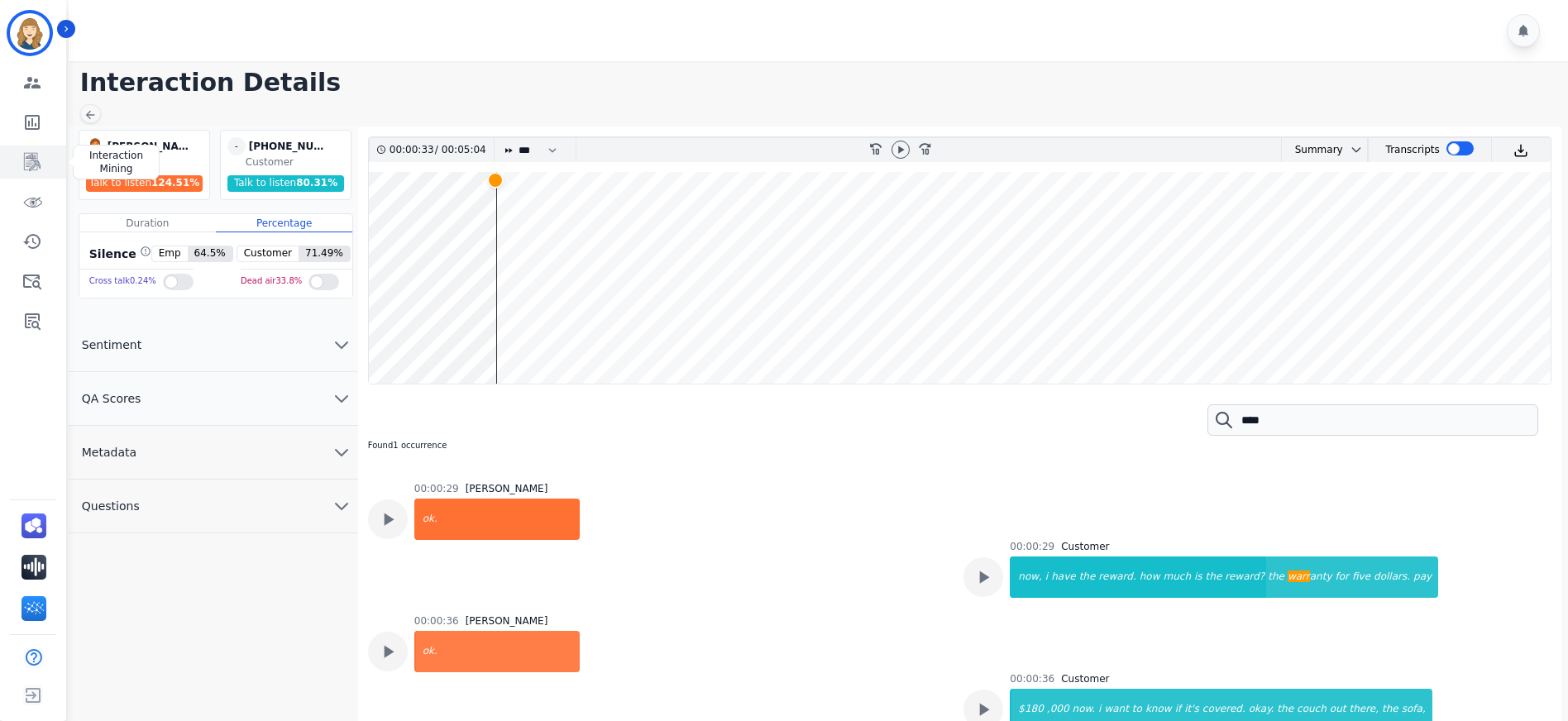
click at [30, 163] on icon "Sidebar" at bounding box center [32, 161] width 20 height 20
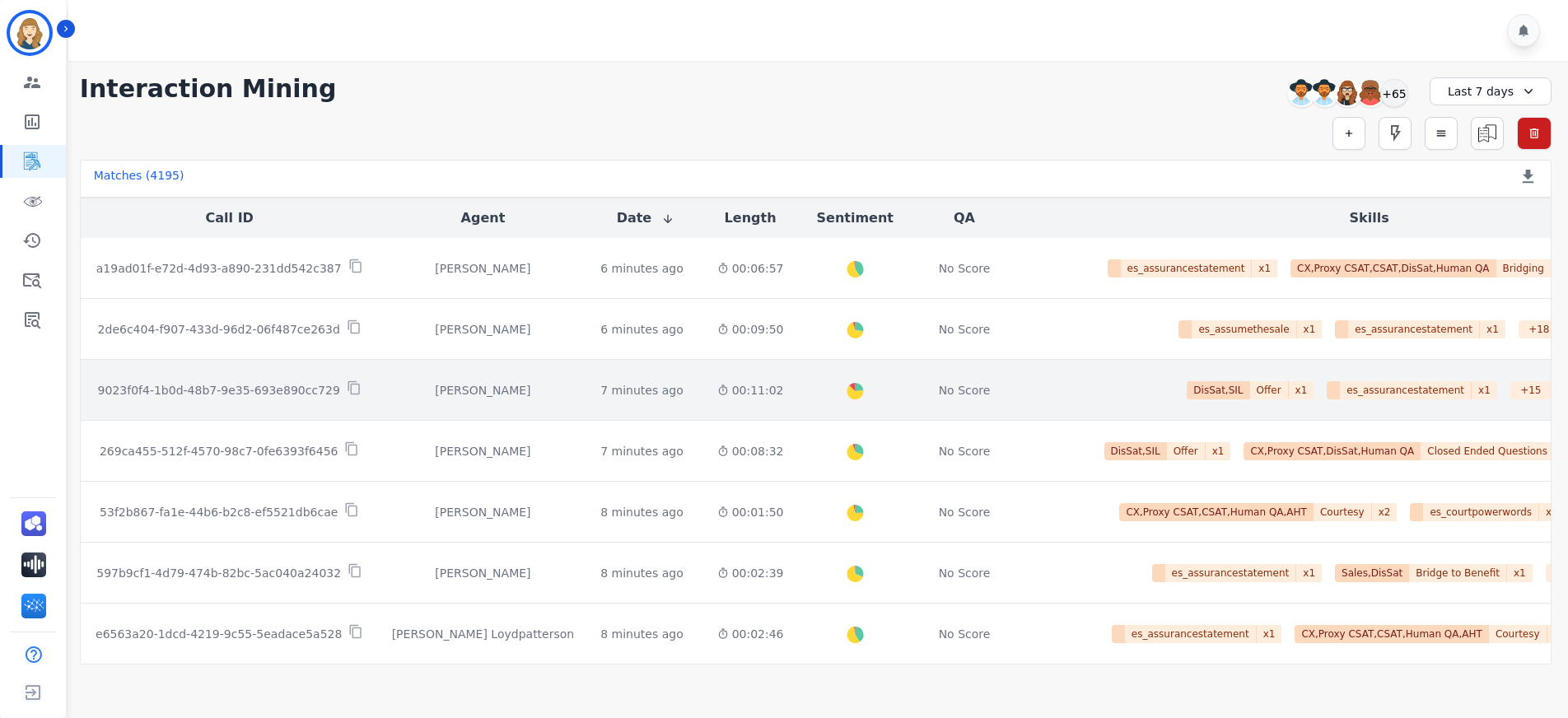
click at [444, 393] on div "[PERSON_NAME]" at bounding box center [483, 390] width 183 height 17
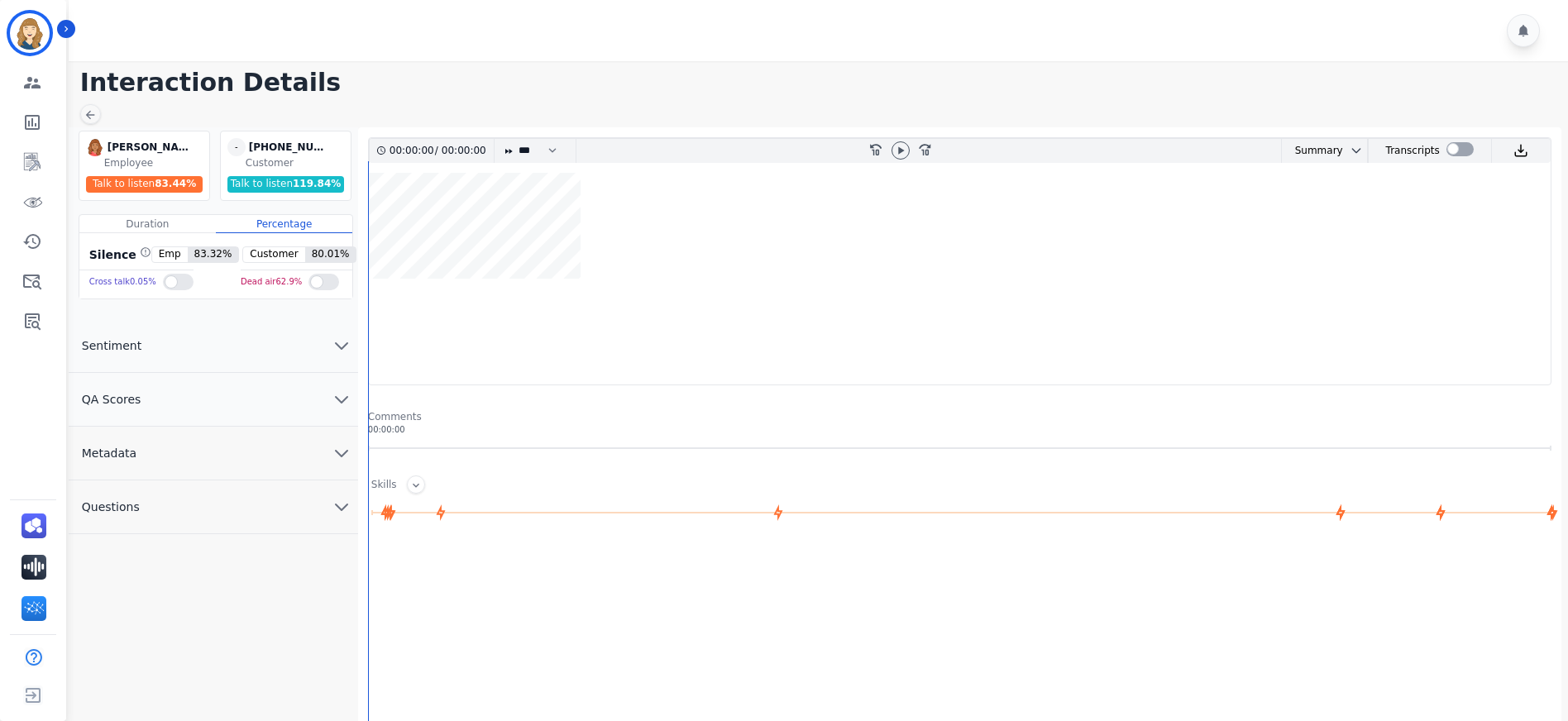
click at [95, 147] on img at bounding box center [94, 147] width 18 height 18
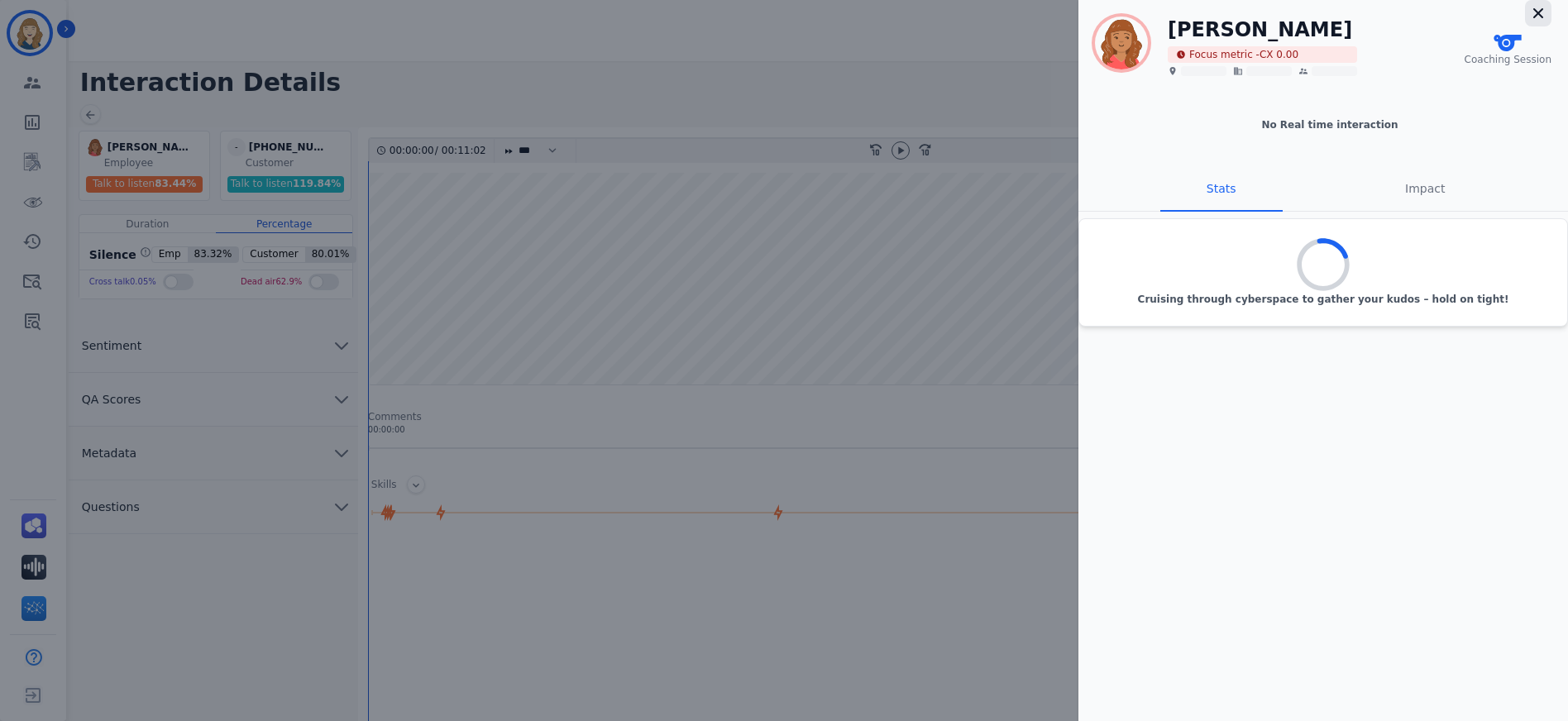
click at [1541, 17] on icon "button" at bounding box center [1538, 13] width 17 height 17
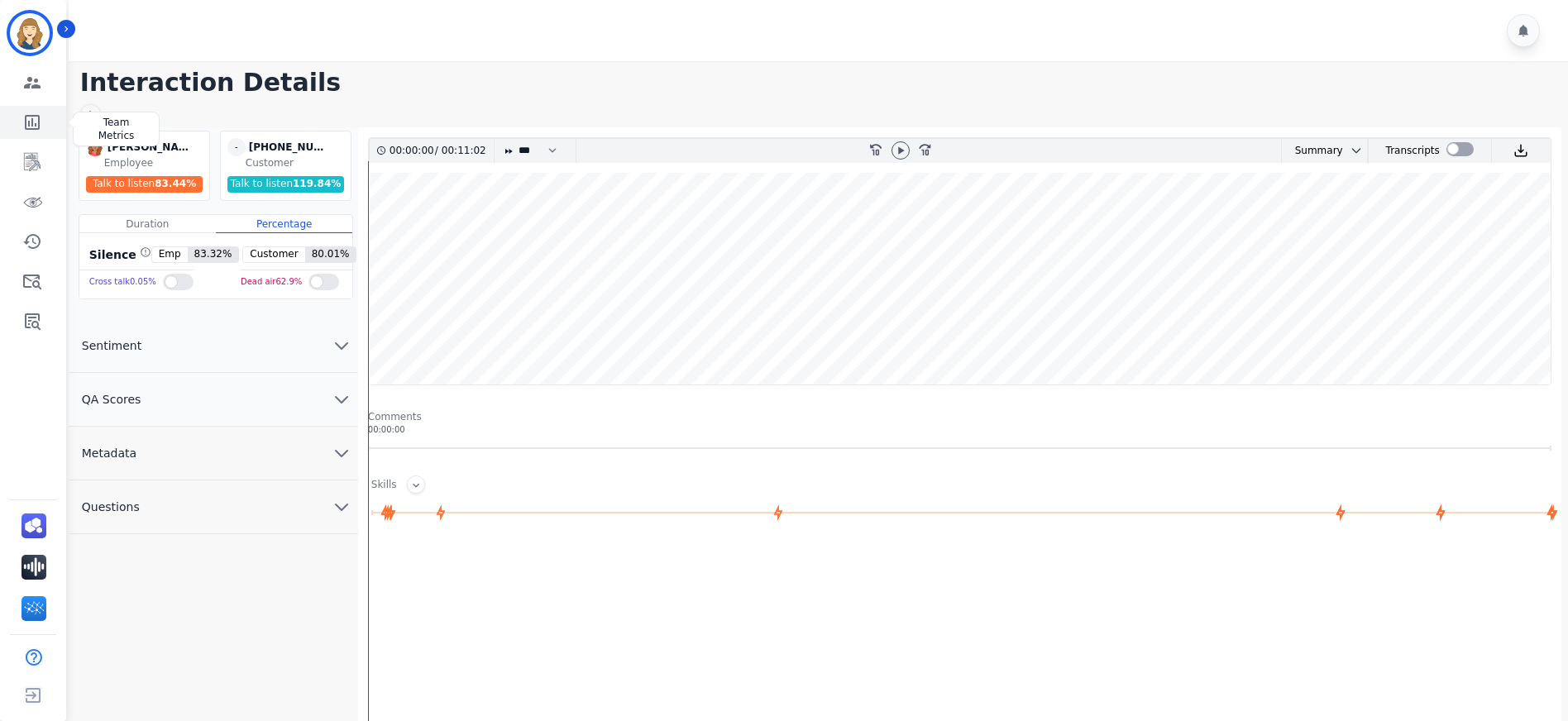
click at [39, 122] on icon "Sidebar" at bounding box center [32, 122] width 20 height 20
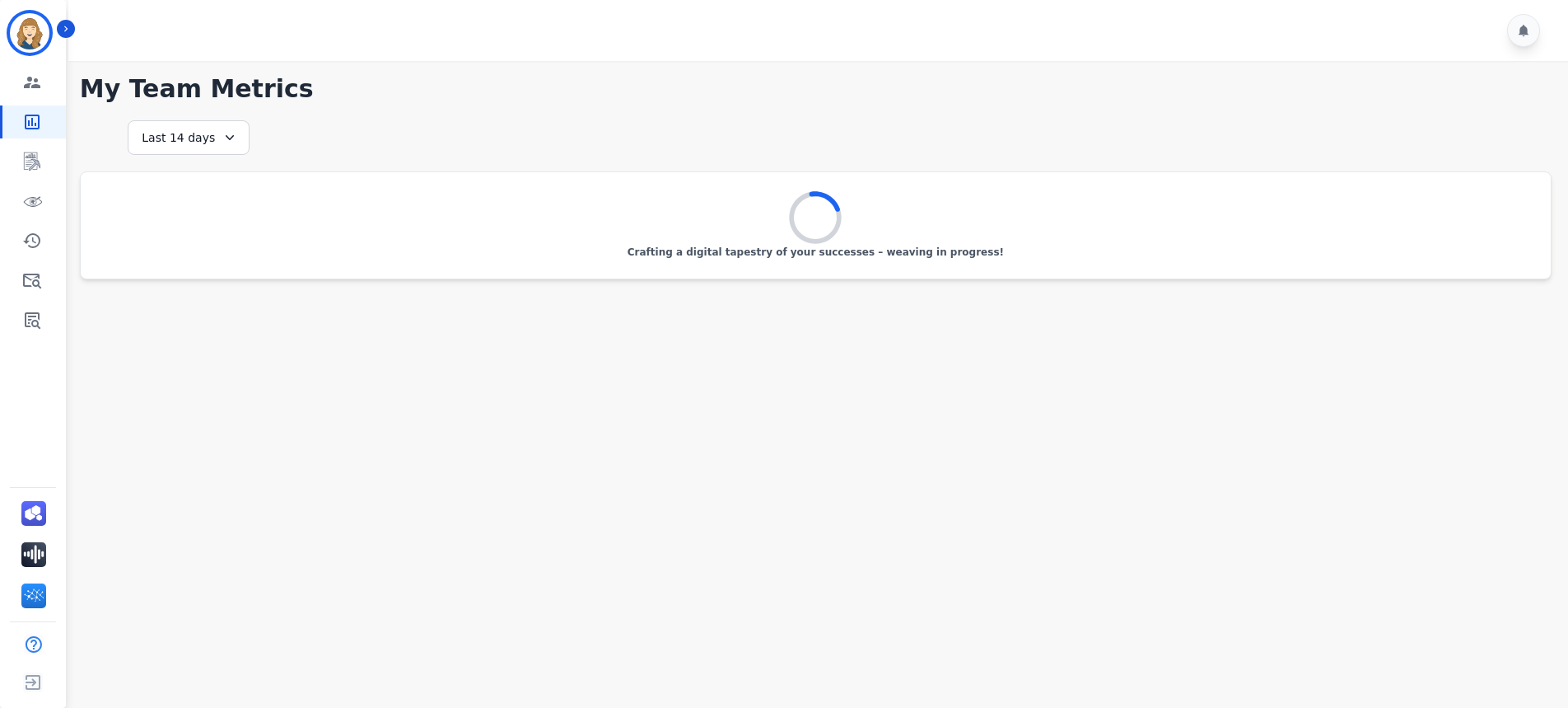
click at [198, 133] on div "Last 14 days" at bounding box center [189, 137] width 122 height 35
click at [186, 232] on li "Last 7 days" at bounding box center [199, 239] width 83 height 17
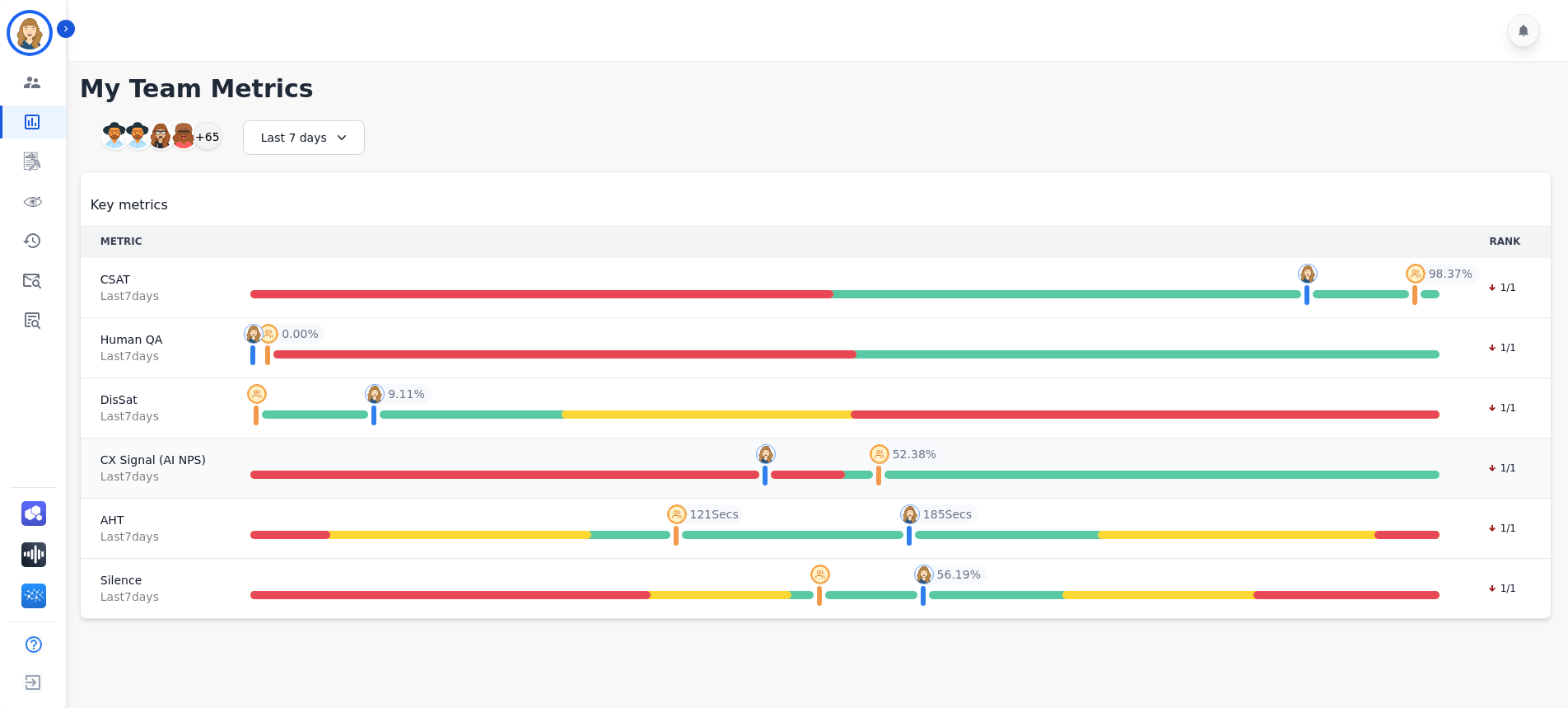
click at [123, 468] on span "Last 7 day s" at bounding box center [154, 476] width 107 height 17
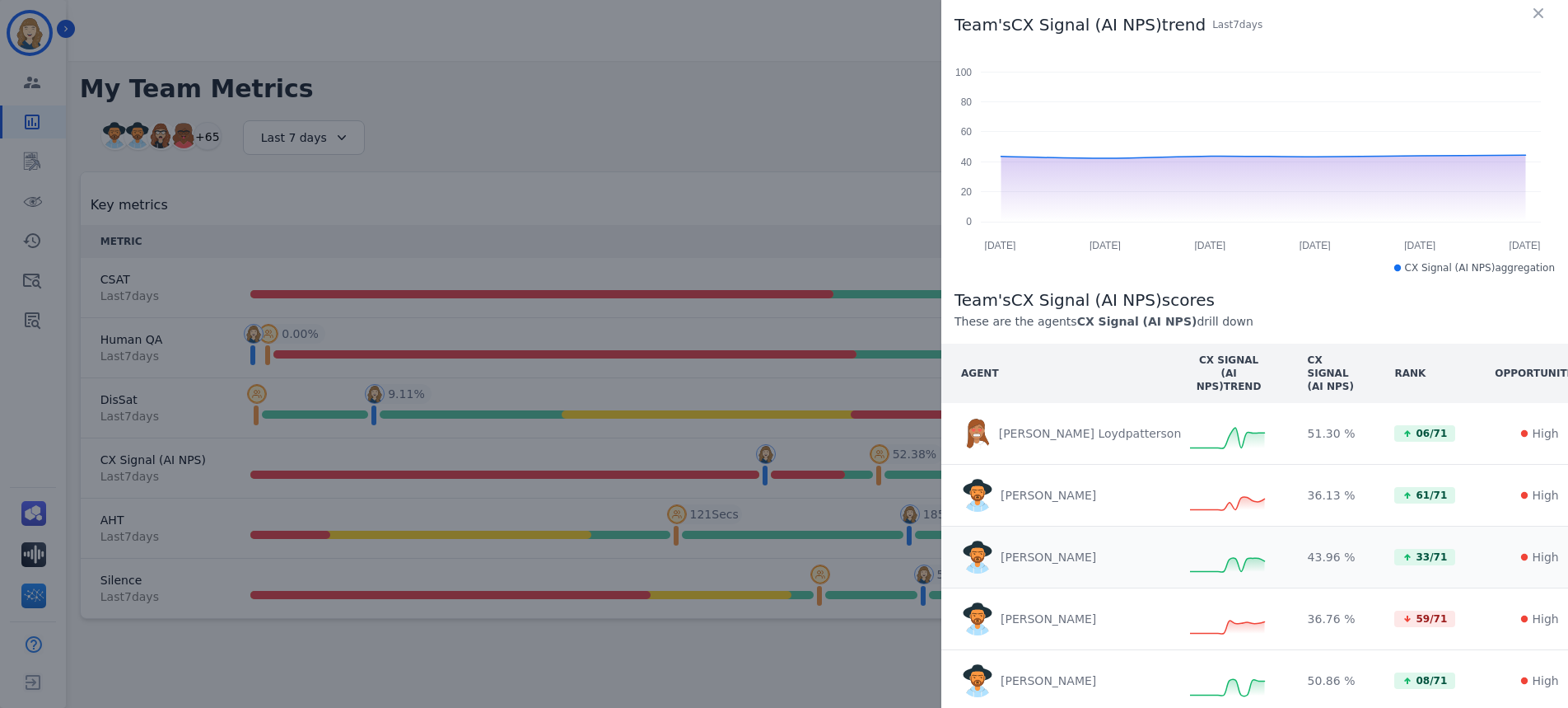
click at [1039, 557] on p "[PERSON_NAME]" at bounding box center [1048, 557] width 96 height 17
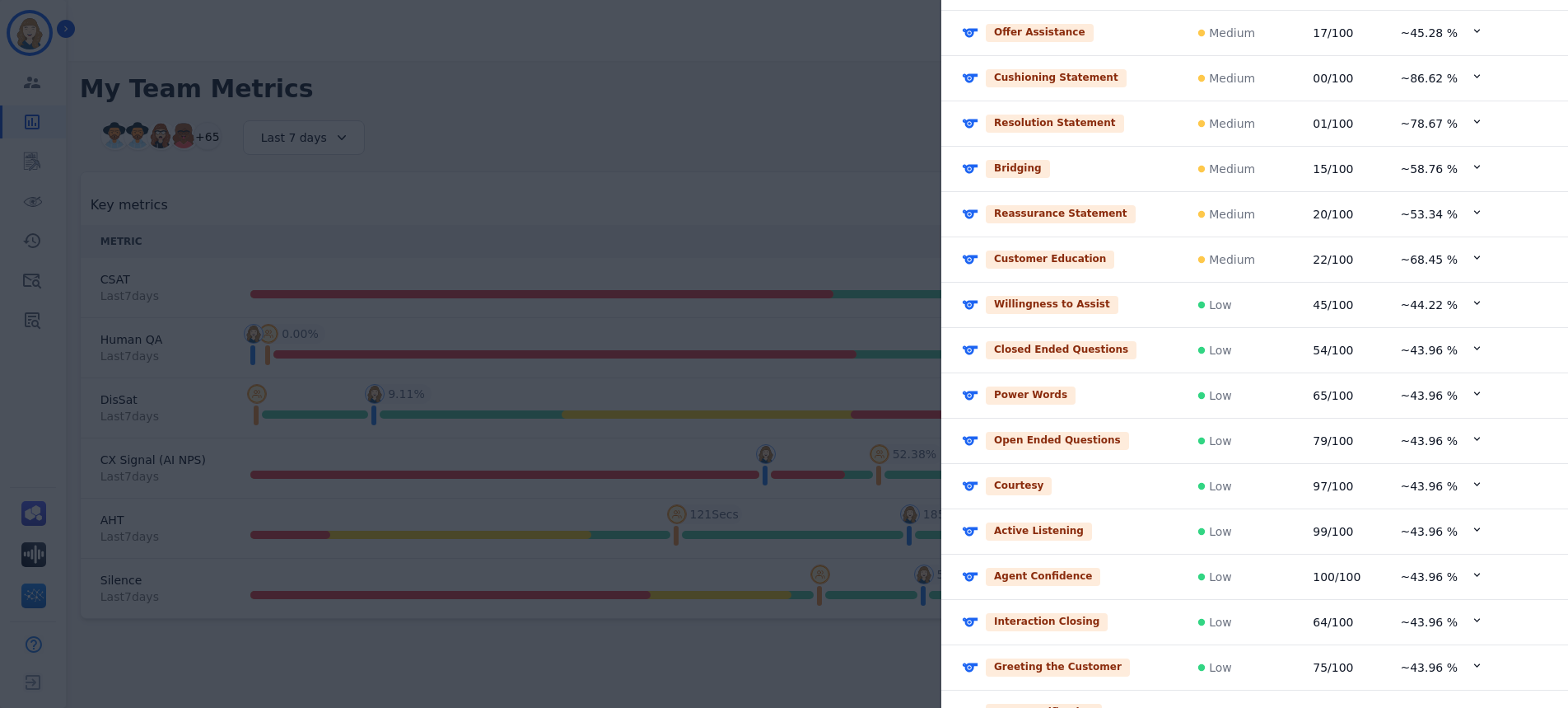
scroll to position [491, 0]
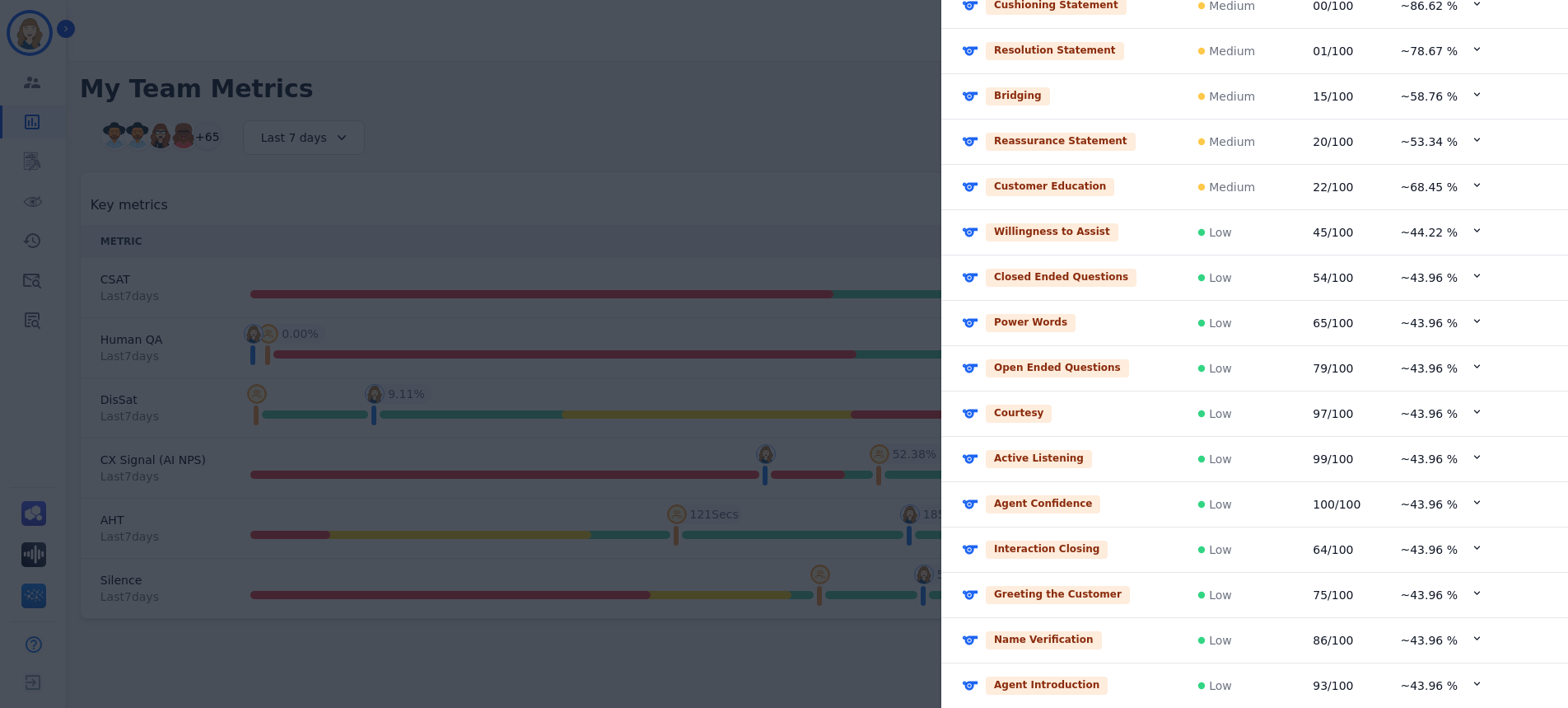
click at [1084, 501] on div "Agent Confidence" at bounding box center [1058, 503] width 193 height 18
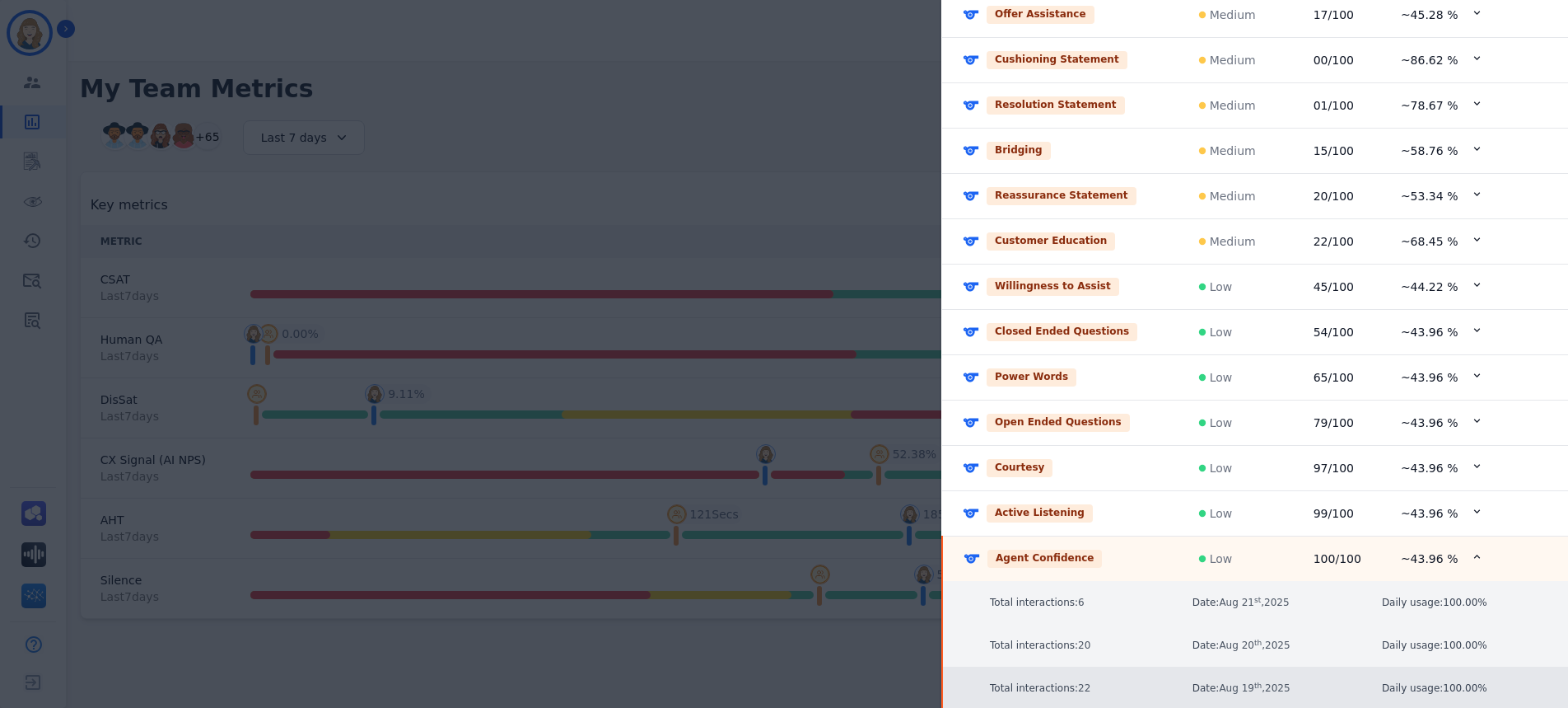
scroll to position [0, 0]
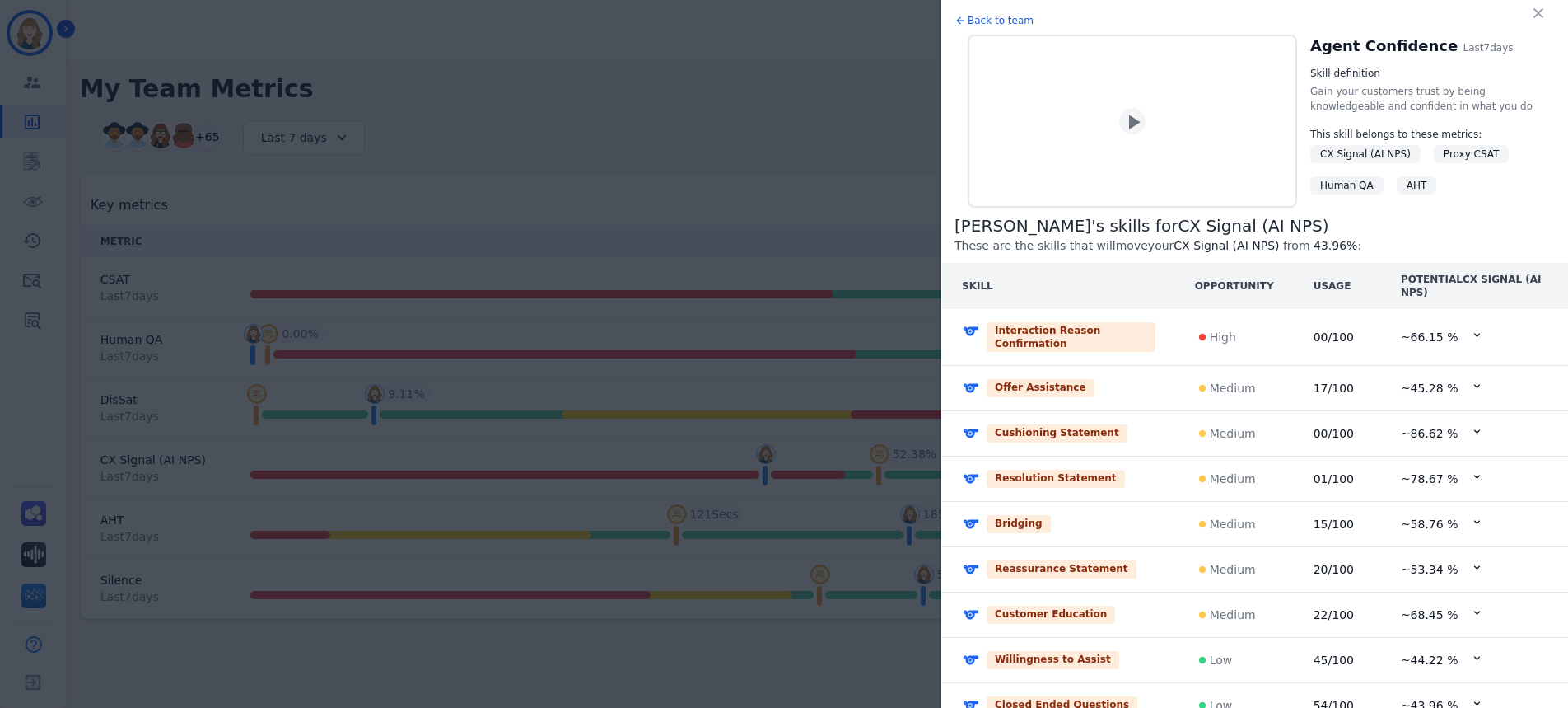
click at [1470, 438] on icon at bounding box center [1476, 431] width 12 height 12
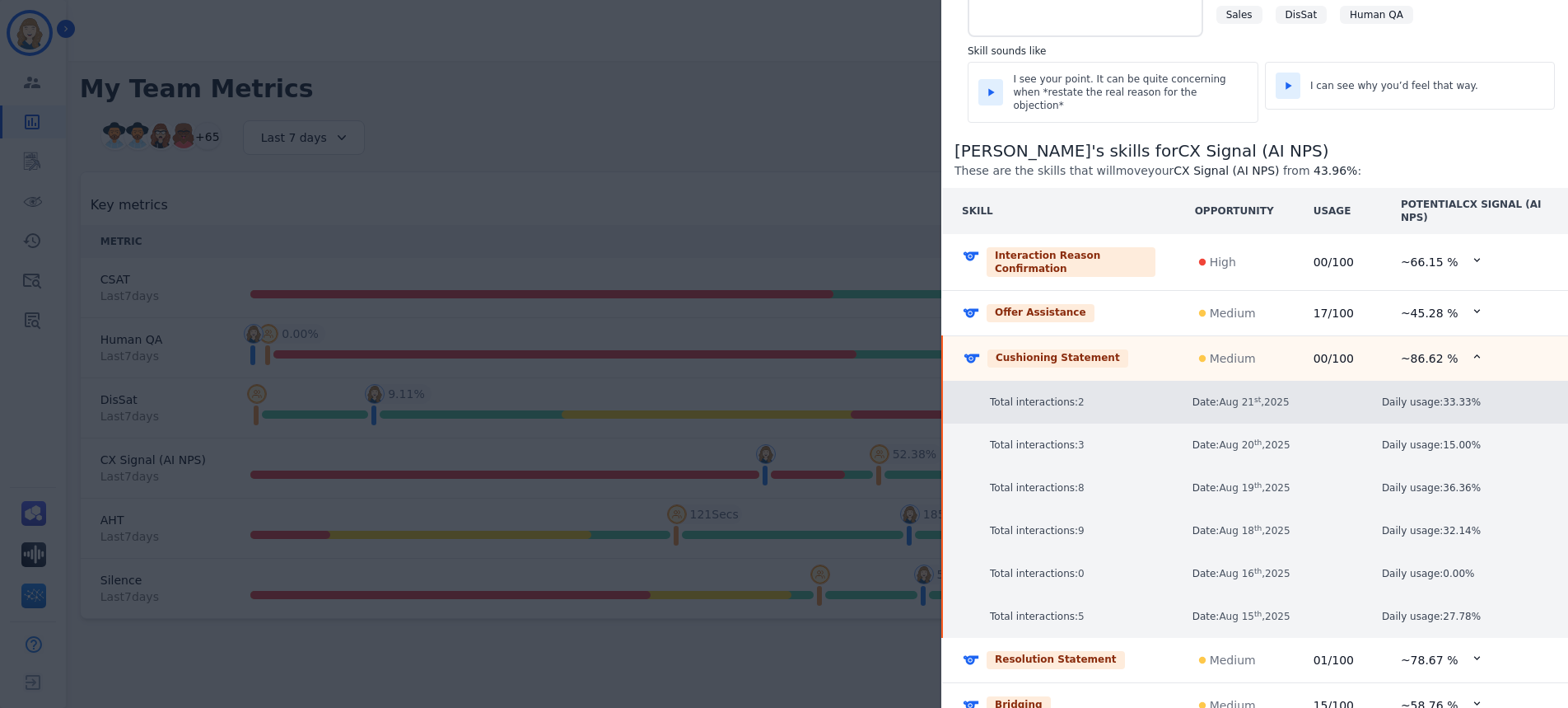
scroll to position [179, 0]
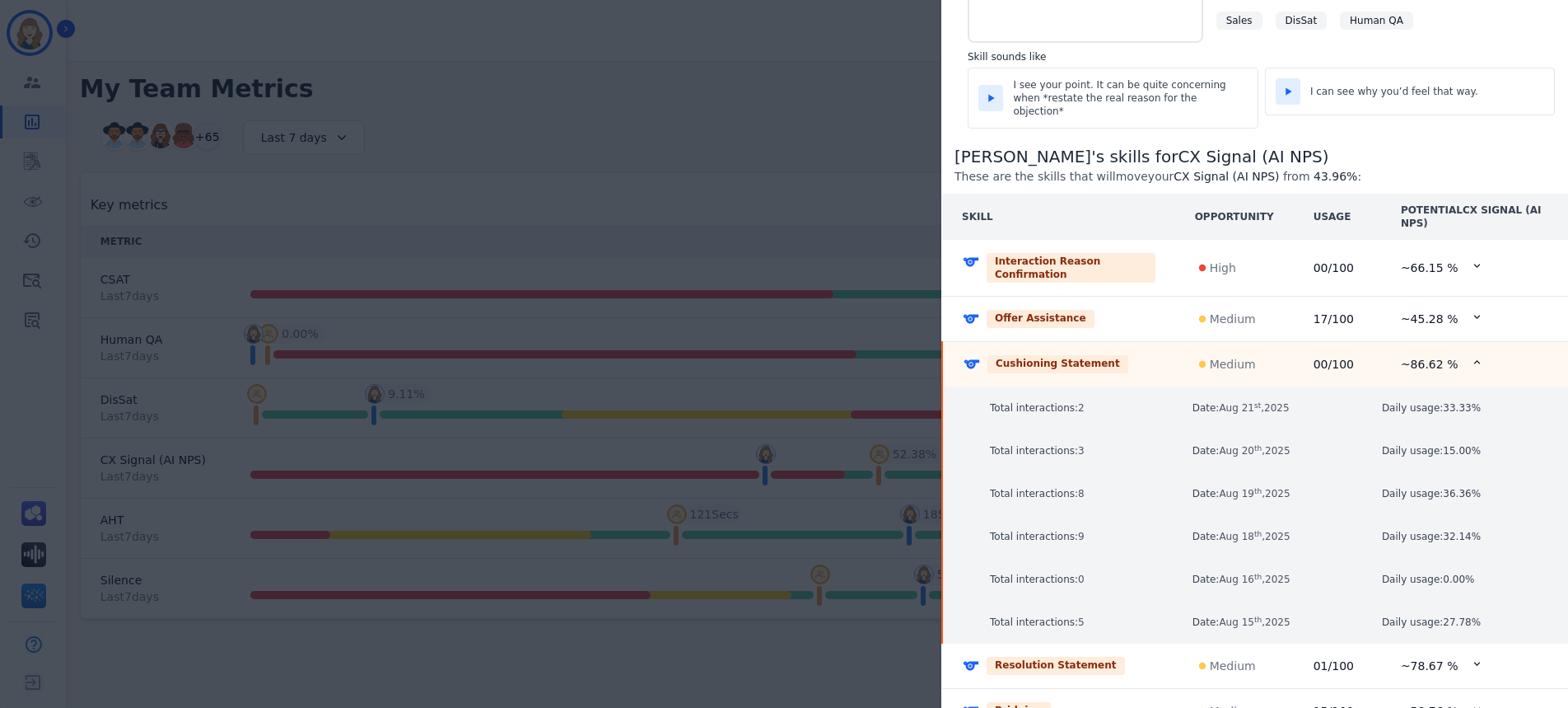
click at [1470, 356] on icon at bounding box center [1476, 362] width 12 height 12
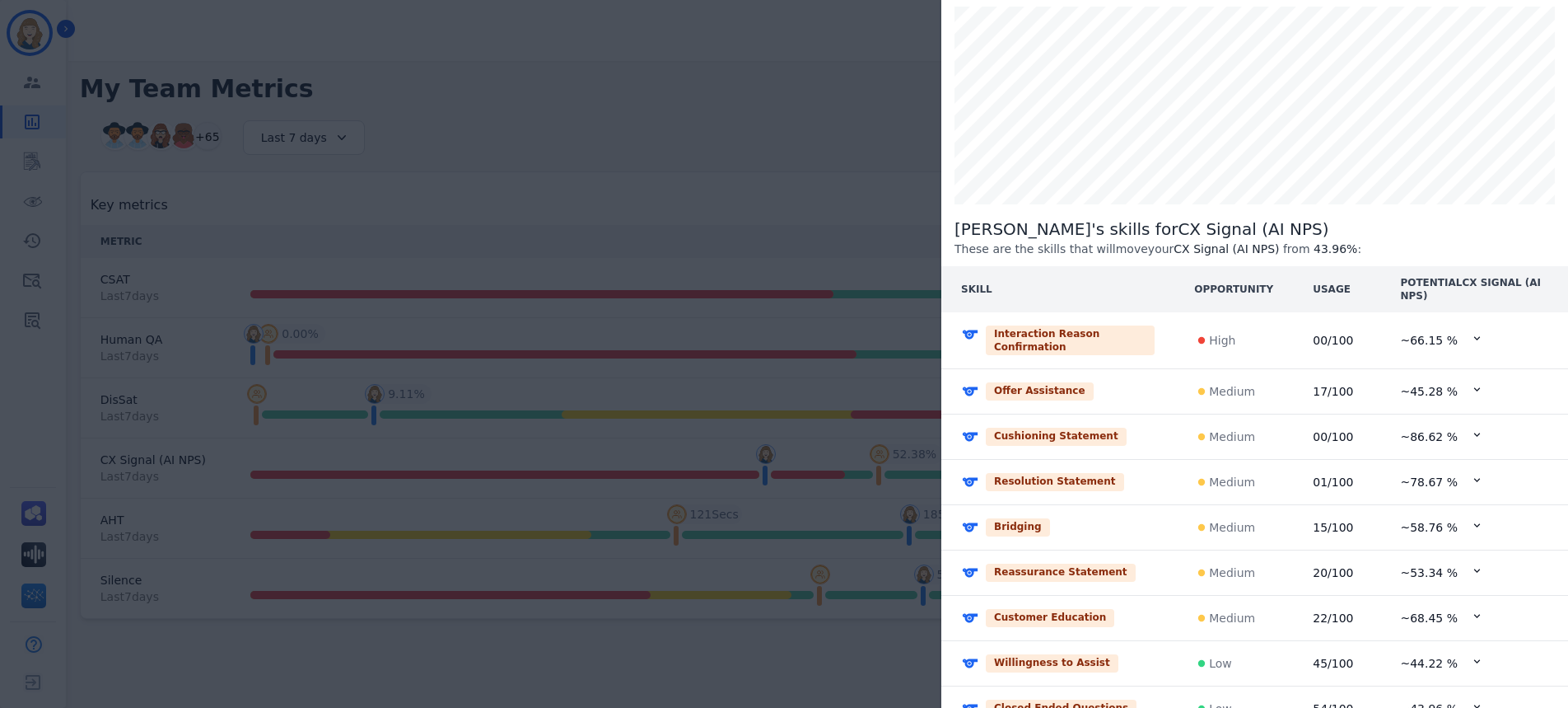
scroll to position [0, 0]
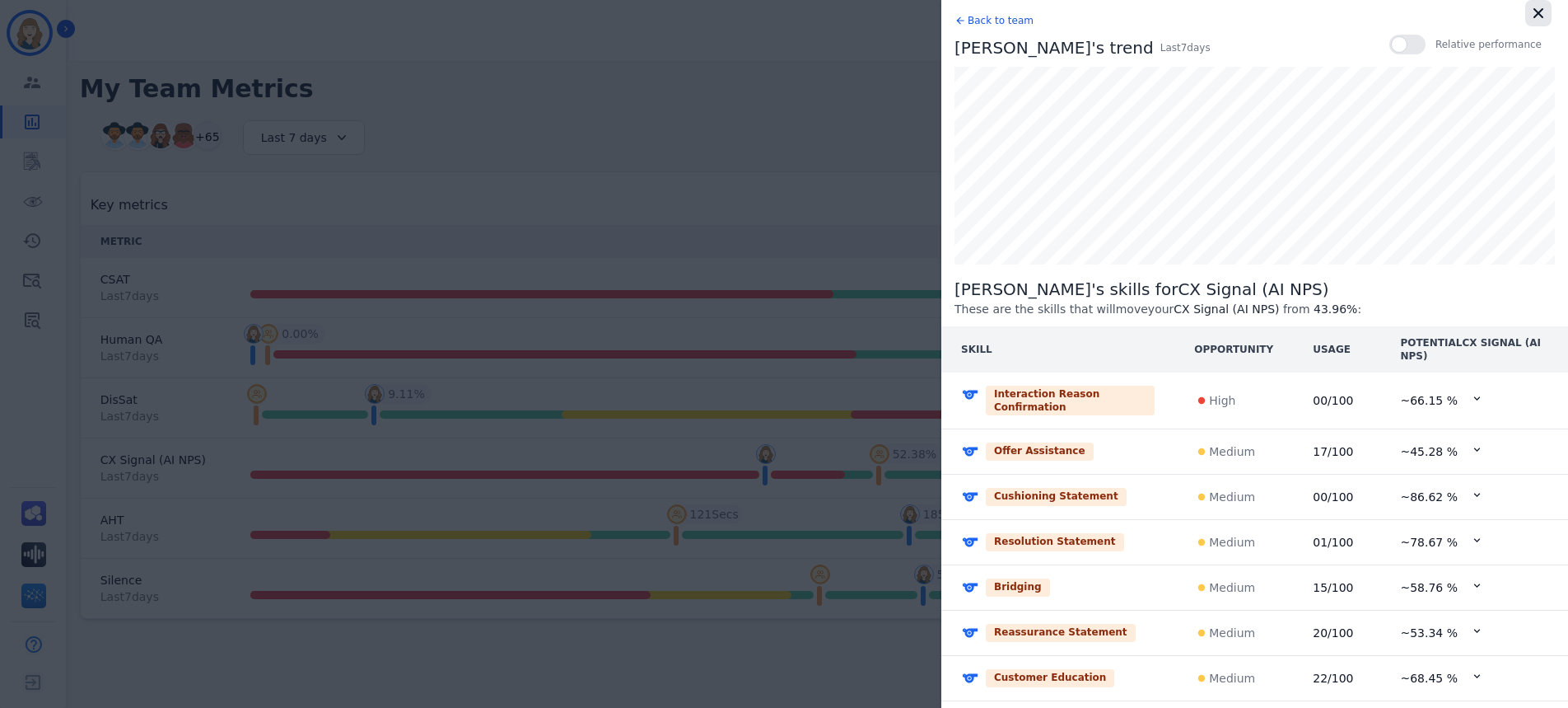
click at [1534, 15] on icon "button" at bounding box center [1538, 13] width 10 height 10
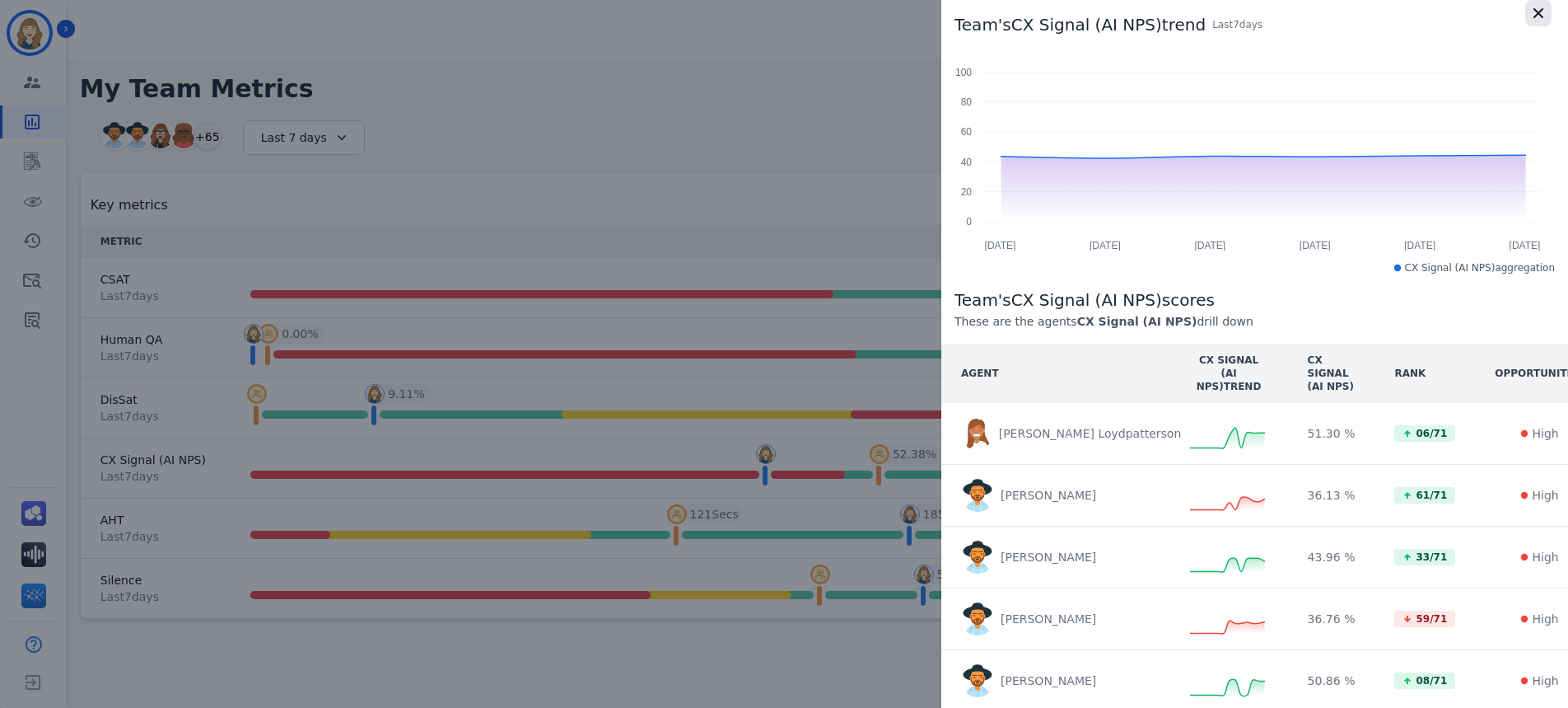
click at [1530, 12] on icon "button" at bounding box center [1538, 13] width 17 height 17
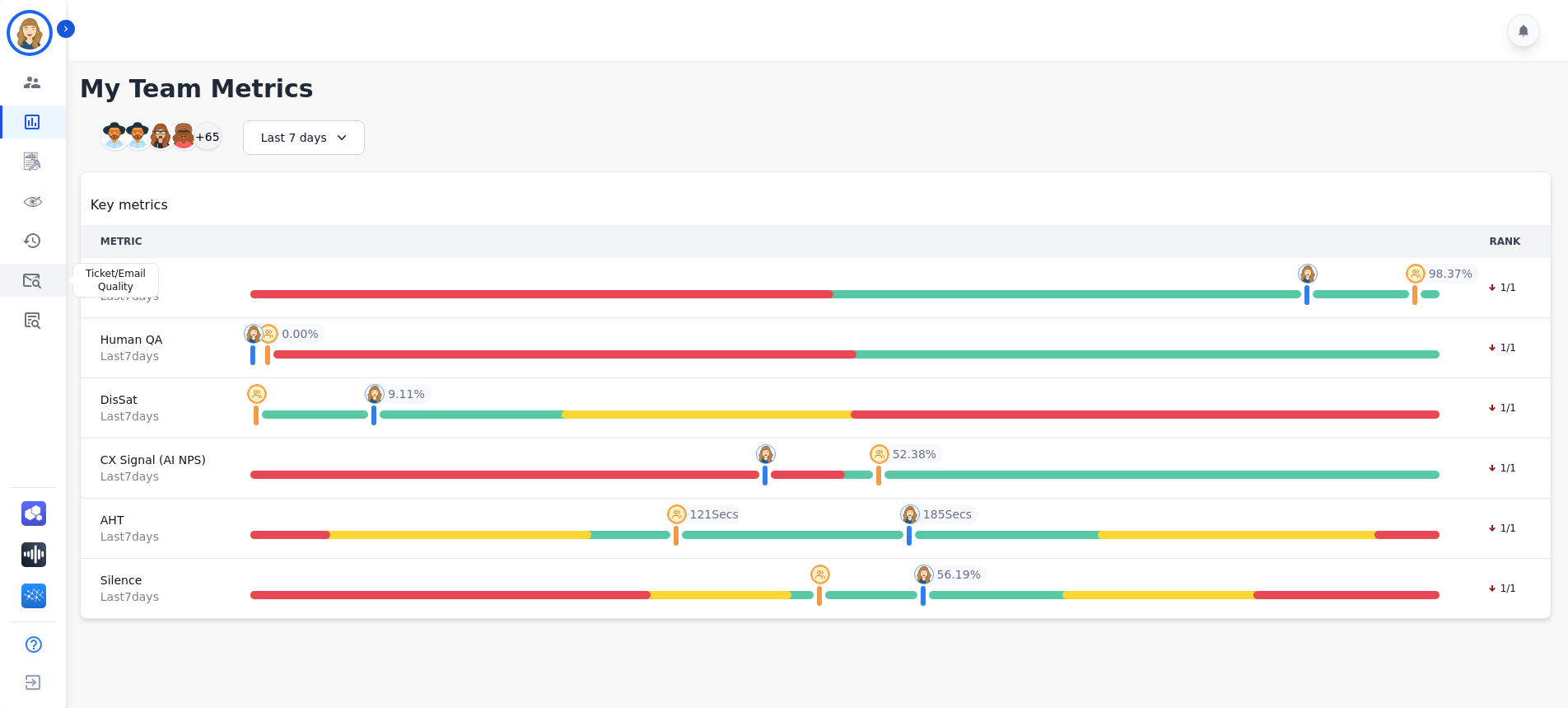
click at [33, 281] on icon "Sidebar" at bounding box center [32, 281] width 18 height 15
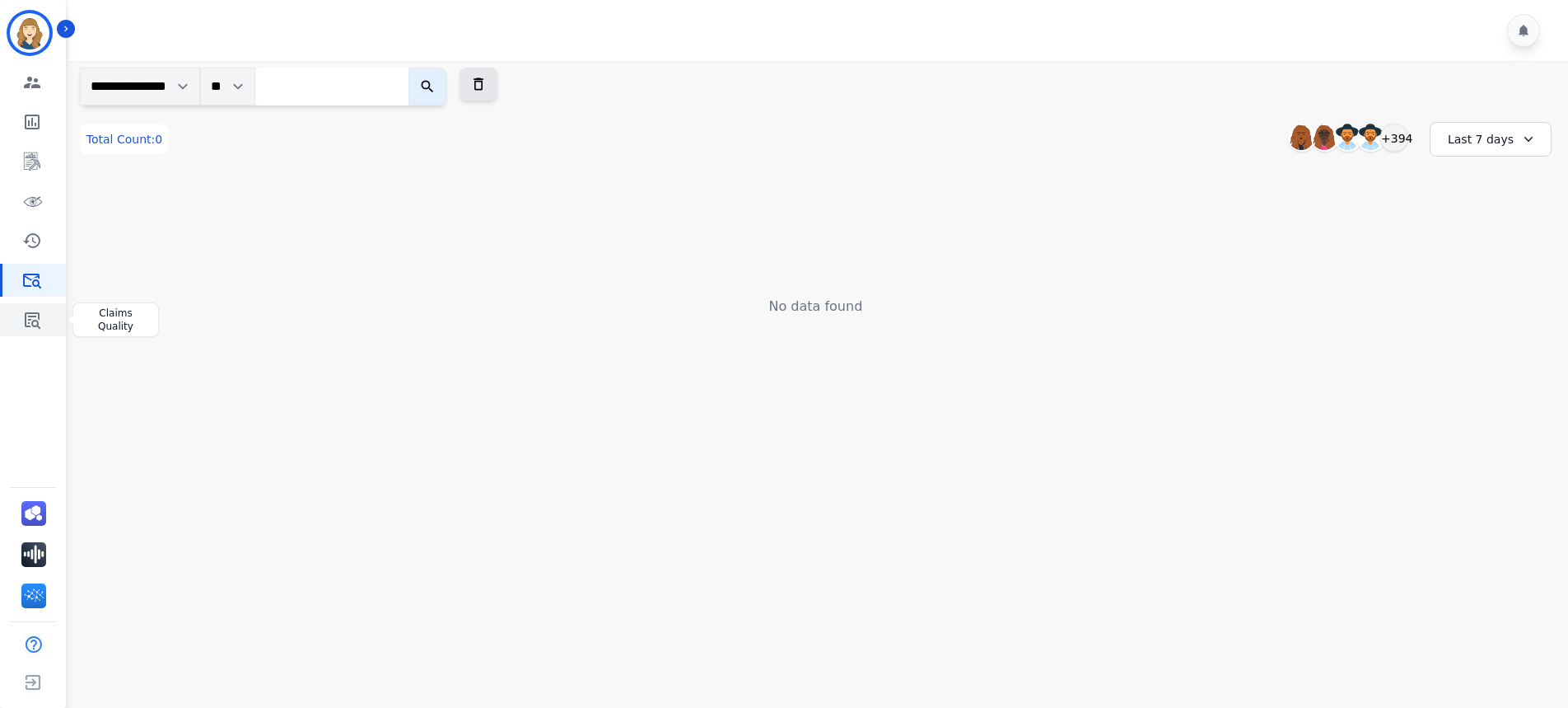
click at [23, 316] on icon "Sidebar" at bounding box center [32, 319] width 20 height 20
